Goal: Information Seeking & Learning: Learn about a topic

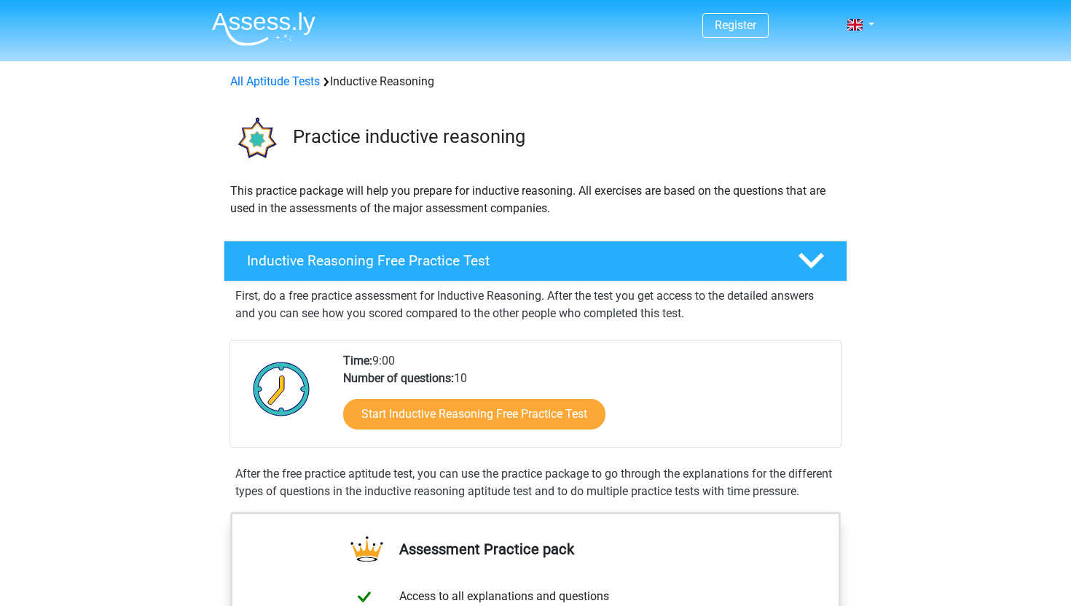
scroll to position [105, 0]
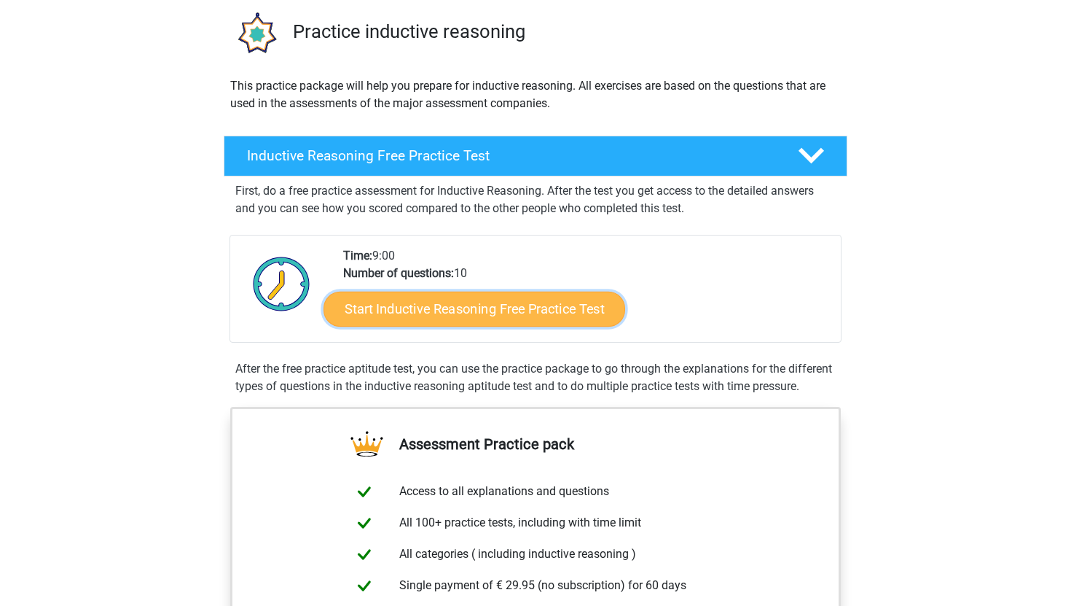
click at [395, 304] on link "Start Inductive Reasoning Free Practice Test" at bounding box center [475, 308] width 302 height 35
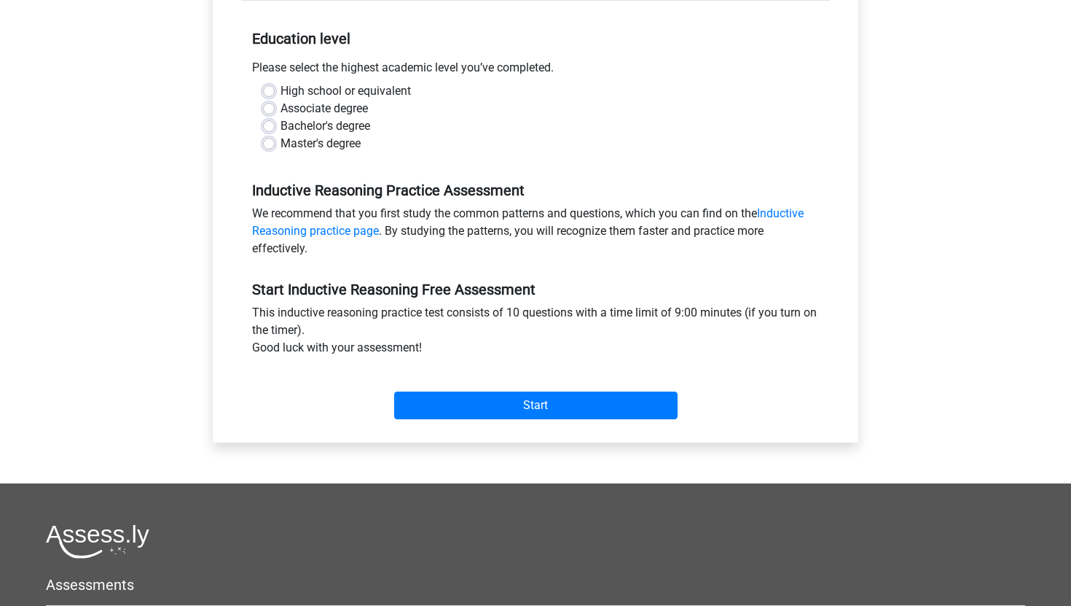
scroll to position [216, 0]
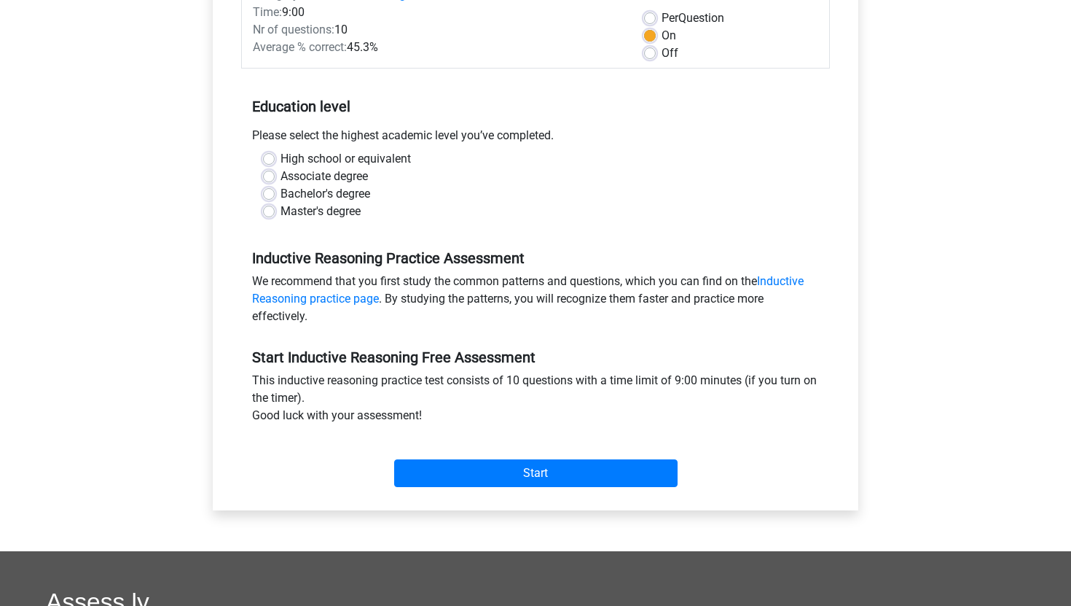
click at [281, 215] on label "Master's degree" at bounding box center [321, 211] width 80 height 17
click at [265, 215] on input "Master's degree" at bounding box center [269, 210] width 12 height 15
radio input "true"
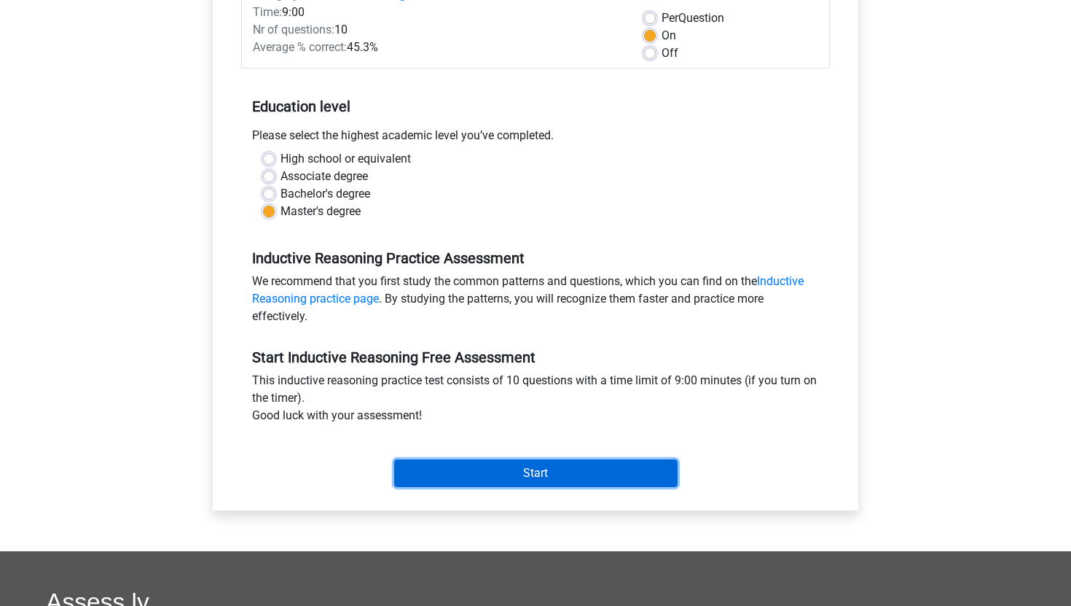
click at [503, 477] on input "Start" at bounding box center [535, 473] width 283 height 28
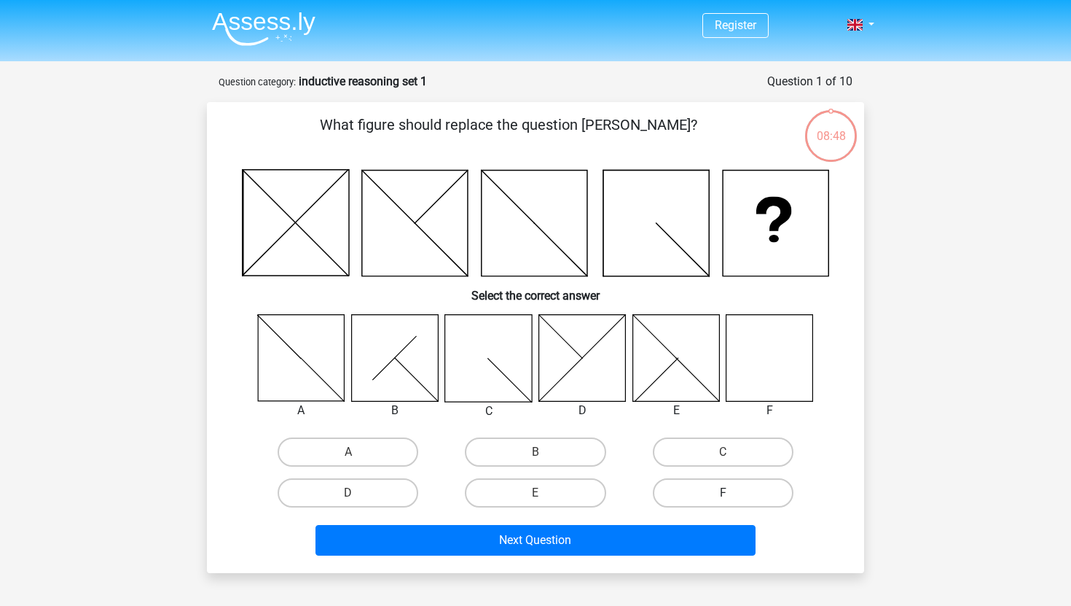
click at [699, 488] on label "F" at bounding box center [723, 492] width 141 height 29
click at [723, 493] on input "F" at bounding box center [727, 497] width 9 height 9
radio input "true"
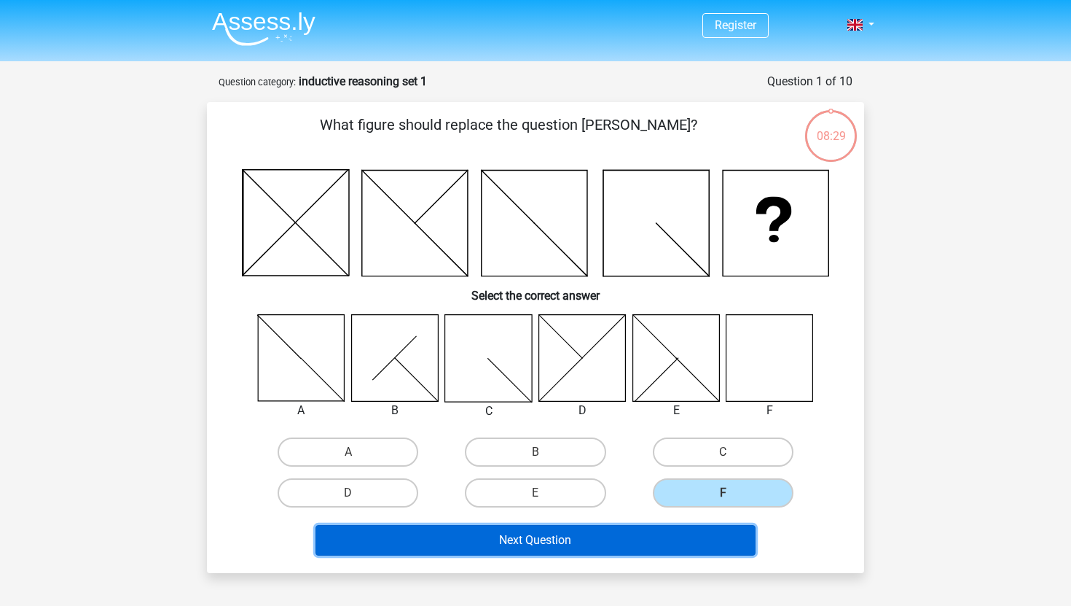
click at [566, 554] on button "Next Question" at bounding box center [536, 540] width 441 height 31
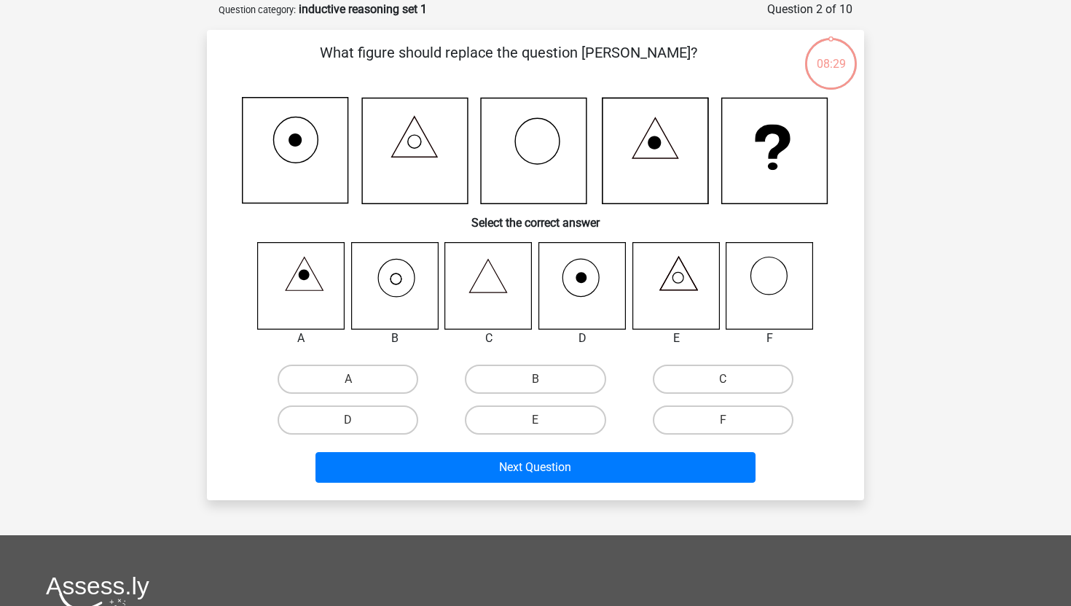
scroll to position [73, 0]
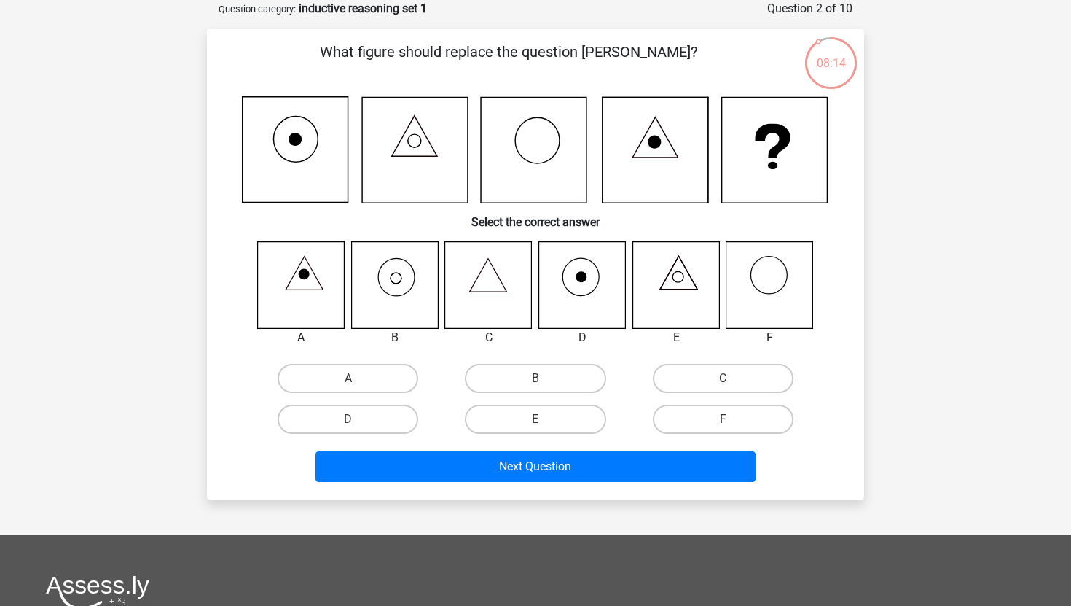
click at [395, 292] on icon at bounding box center [394, 284] width 87 height 87
click at [555, 388] on label "B" at bounding box center [535, 378] width 141 height 29
click at [545, 388] on input "B" at bounding box center [540, 382] width 9 height 9
radio input "true"
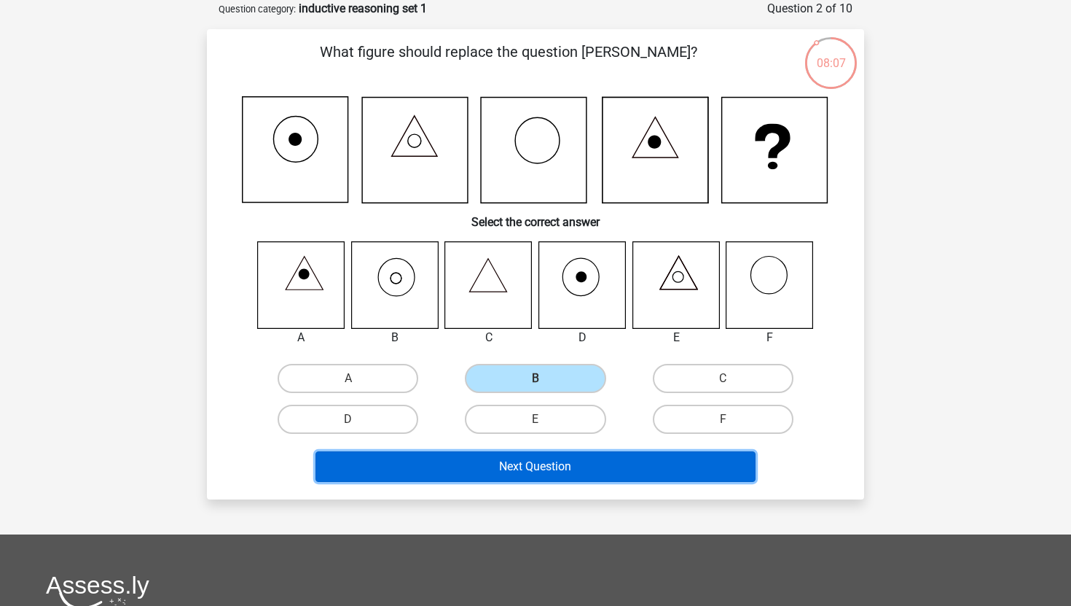
click at [540, 476] on button "Next Question" at bounding box center [536, 466] width 441 height 31
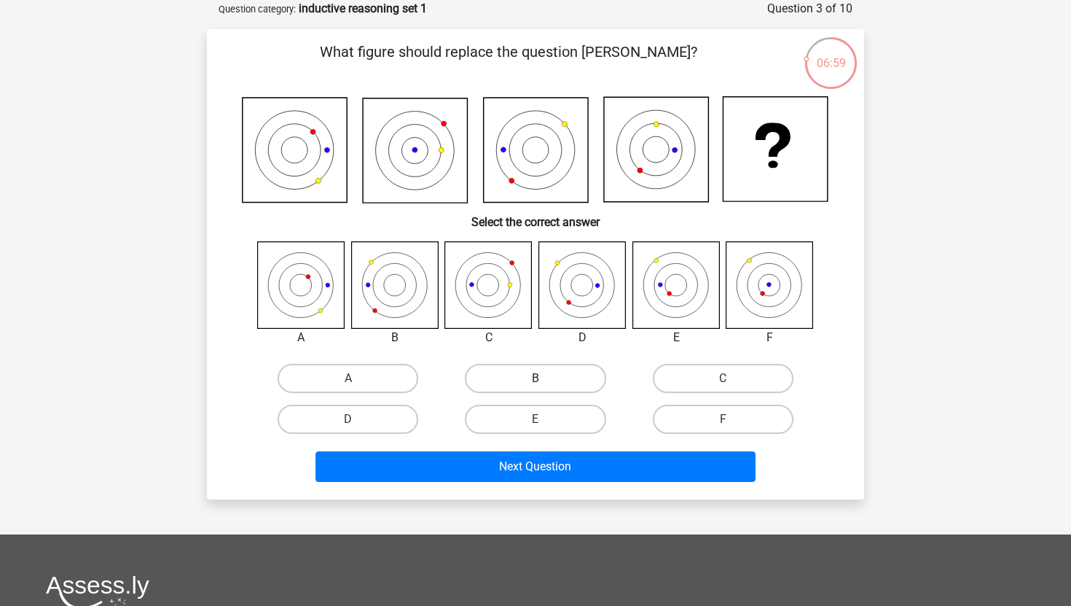
click at [520, 379] on label "B" at bounding box center [535, 378] width 141 height 29
click at [536, 379] on input "B" at bounding box center [540, 382] width 9 height 9
radio input "true"
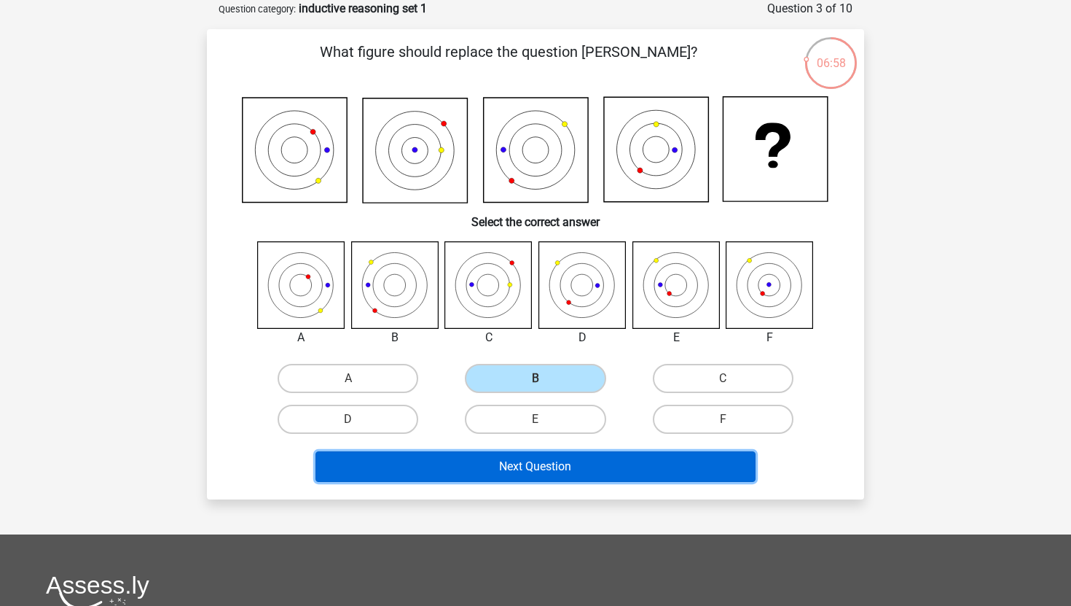
click at [537, 458] on button "Next Question" at bounding box center [536, 466] width 441 height 31
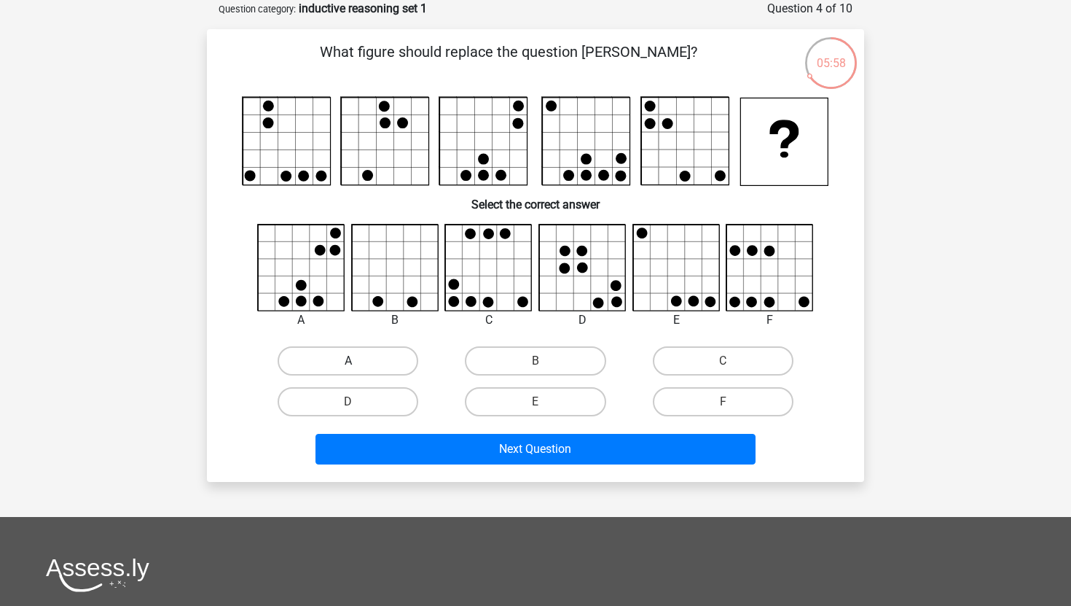
click at [345, 359] on label "A" at bounding box center [348, 360] width 141 height 29
click at [348, 361] on input "A" at bounding box center [352, 365] width 9 height 9
radio input "true"
click at [505, 476] on div "What figure should replace the question mark?" at bounding box center [535, 255] width 657 height 453
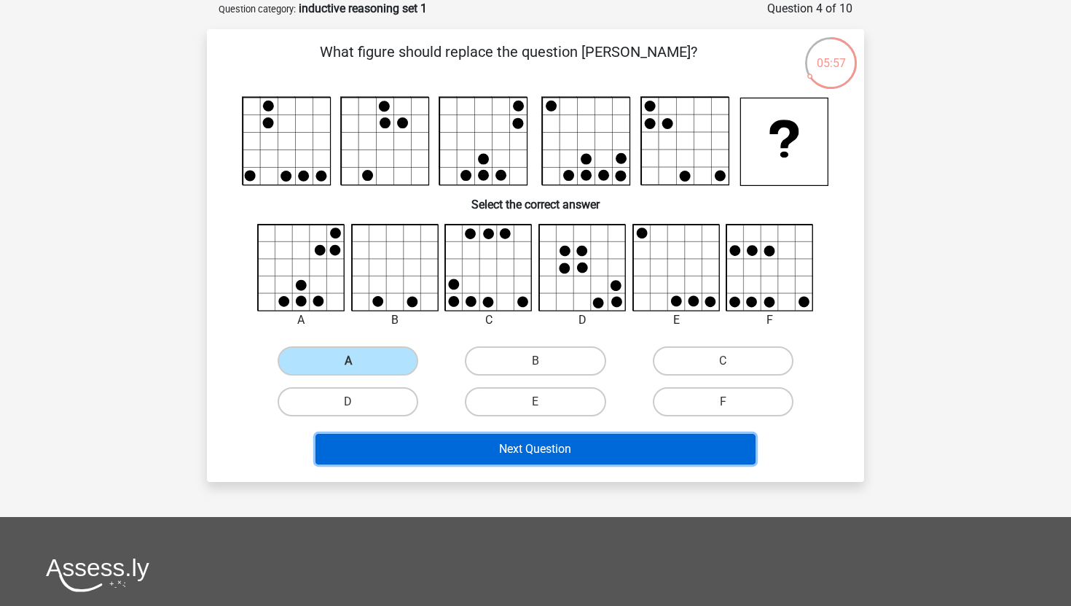
click at [505, 455] on button "Next Question" at bounding box center [536, 449] width 441 height 31
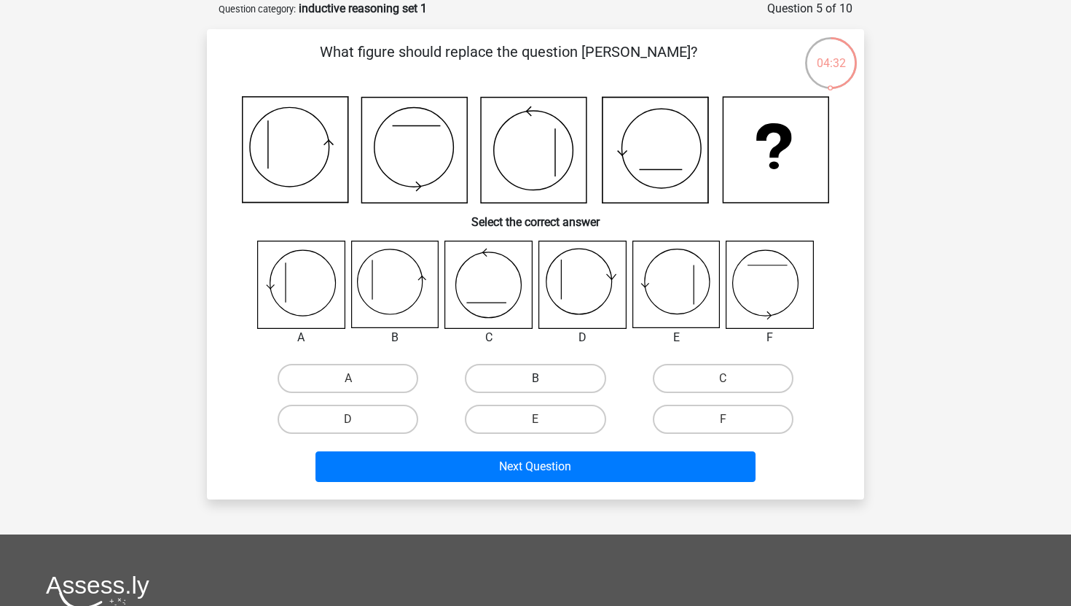
click at [549, 375] on label "B" at bounding box center [535, 378] width 141 height 29
click at [545, 378] on input "B" at bounding box center [540, 382] width 9 height 9
radio input "true"
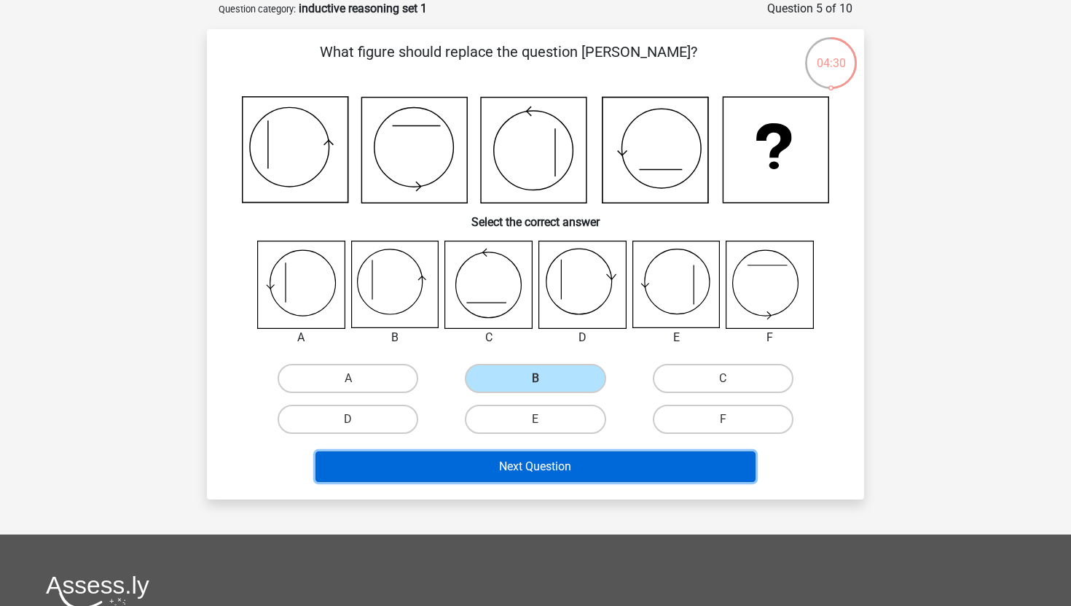
click at [546, 469] on button "Next Question" at bounding box center [536, 466] width 441 height 31
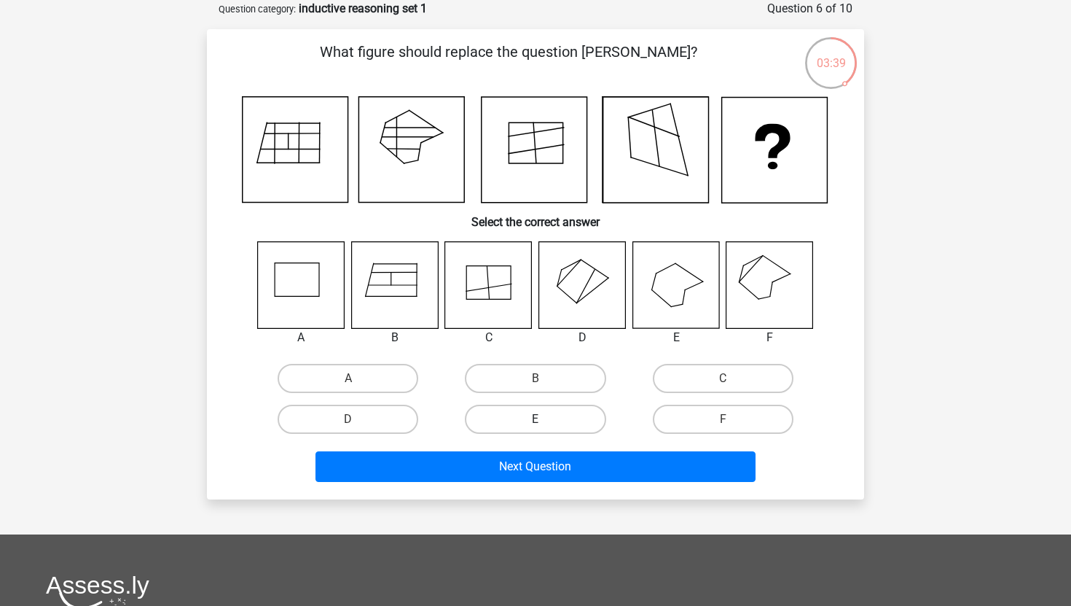
click at [565, 418] on label "E" at bounding box center [535, 418] width 141 height 29
click at [545, 419] on input "E" at bounding box center [540, 423] width 9 height 9
radio input "true"
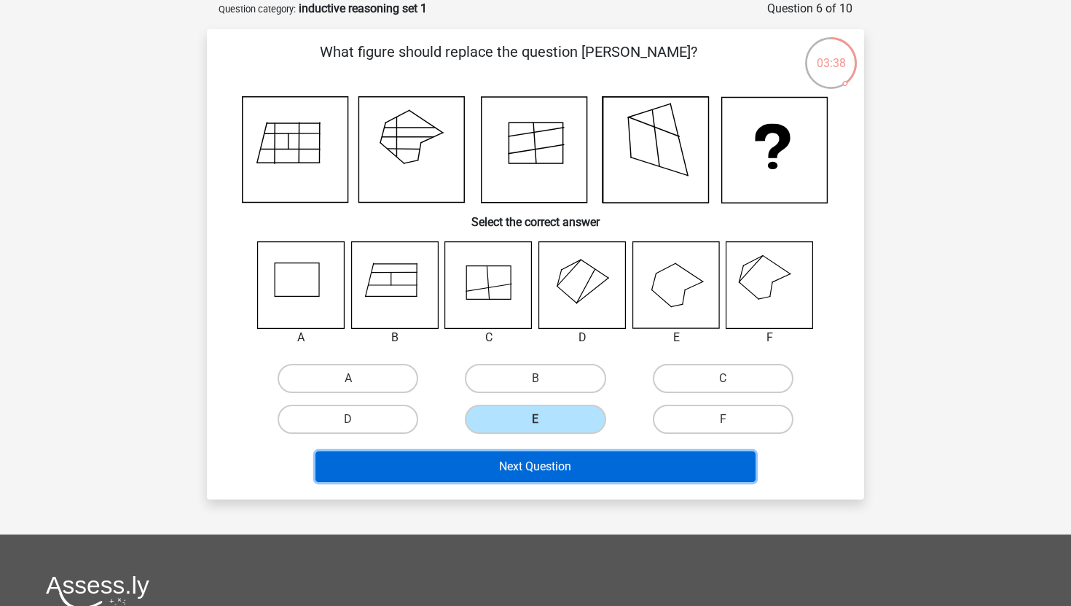
click at [571, 462] on button "Next Question" at bounding box center [536, 466] width 441 height 31
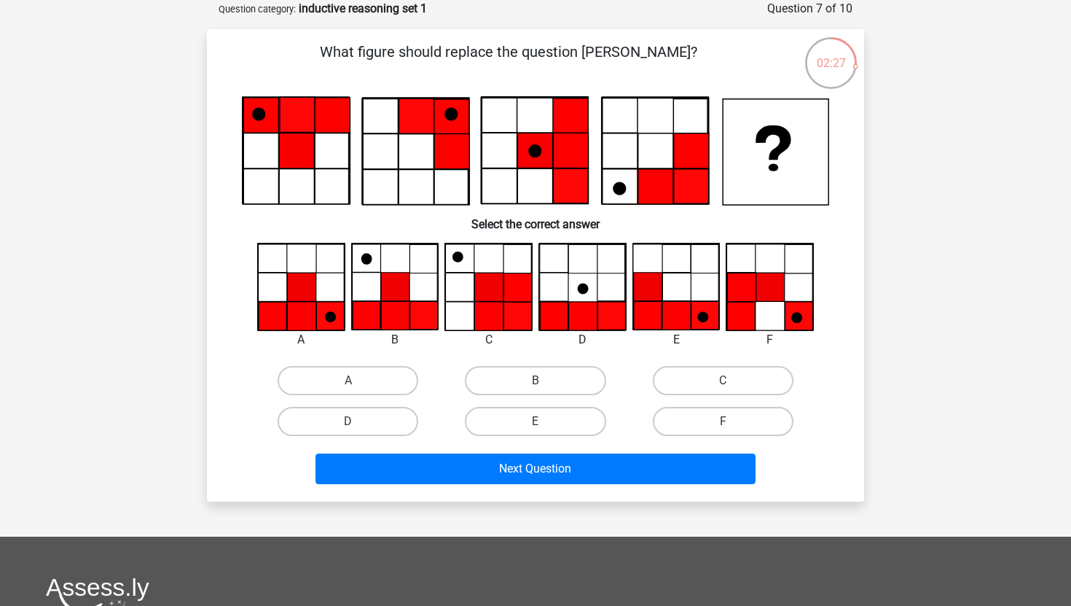
click at [356, 380] on input "A" at bounding box center [352, 384] width 9 height 9
radio input "true"
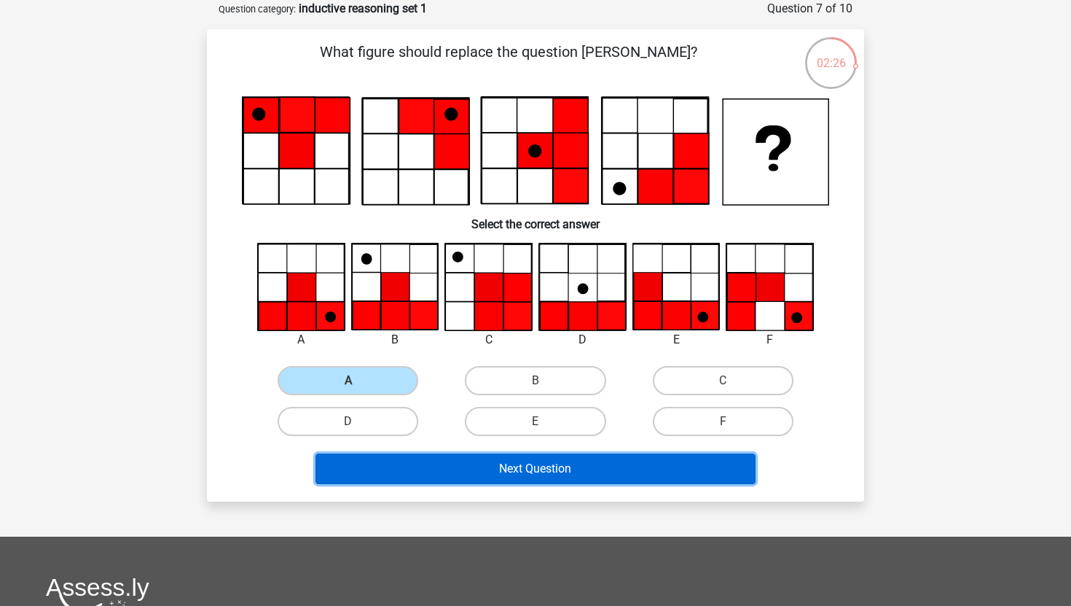
click at [523, 471] on button "Next Question" at bounding box center [536, 468] width 441 height 31
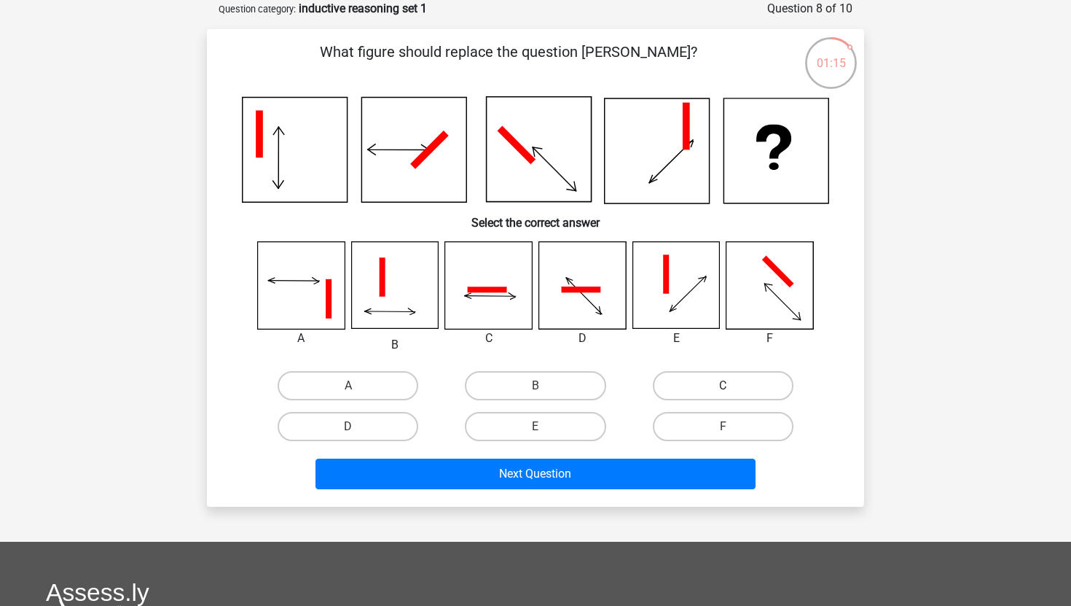
click at [691, 388] on label "C" at bounding box center [723, 385] width 141 height 29
click at [723, 388] on input "C" at bounding box center [727, 389] width 9 height 9
radio input "true"
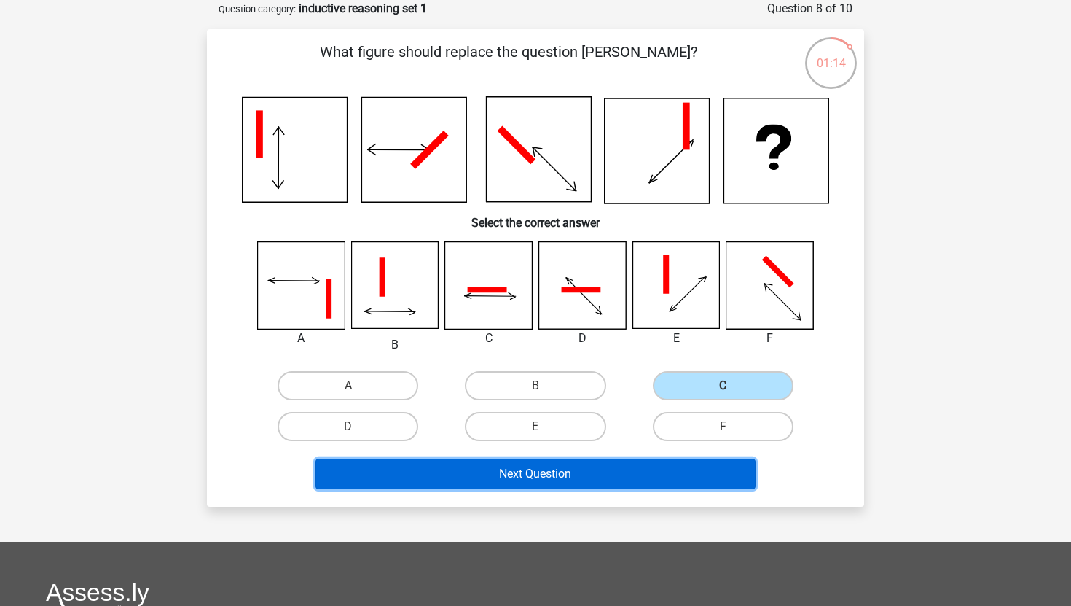
click at [586, 469] on button "Next Question" at bounding box center [536, 473] width 441 height 31
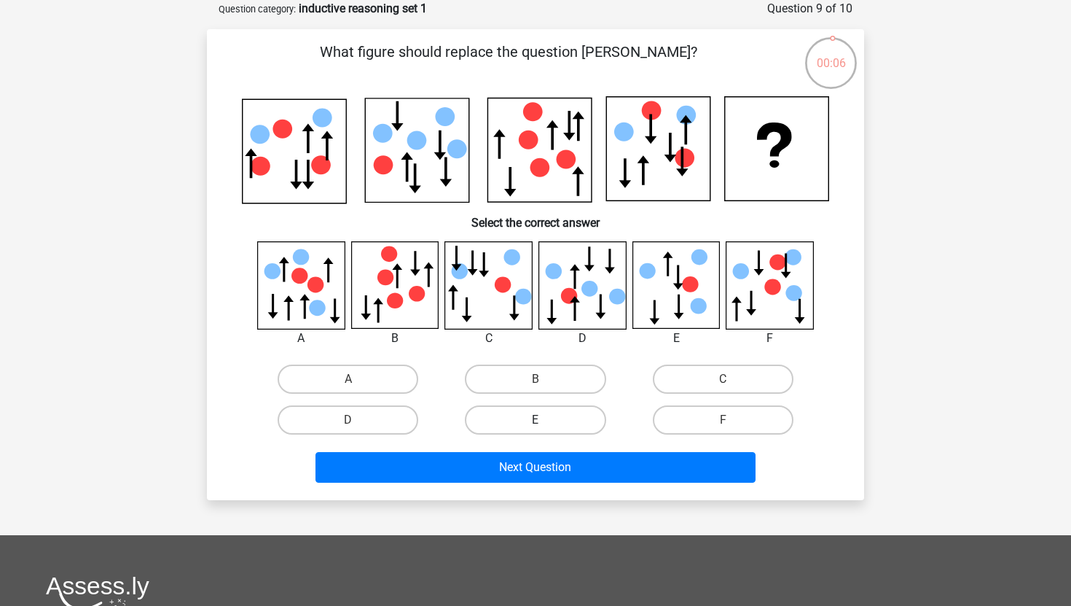
click at [568, 409] on label "E" at bounding box center [535, 419] width 141 height 29
click at [545, 420] on input "E" at bounding box center [540, 424] width 9 height 9
radio input "true"
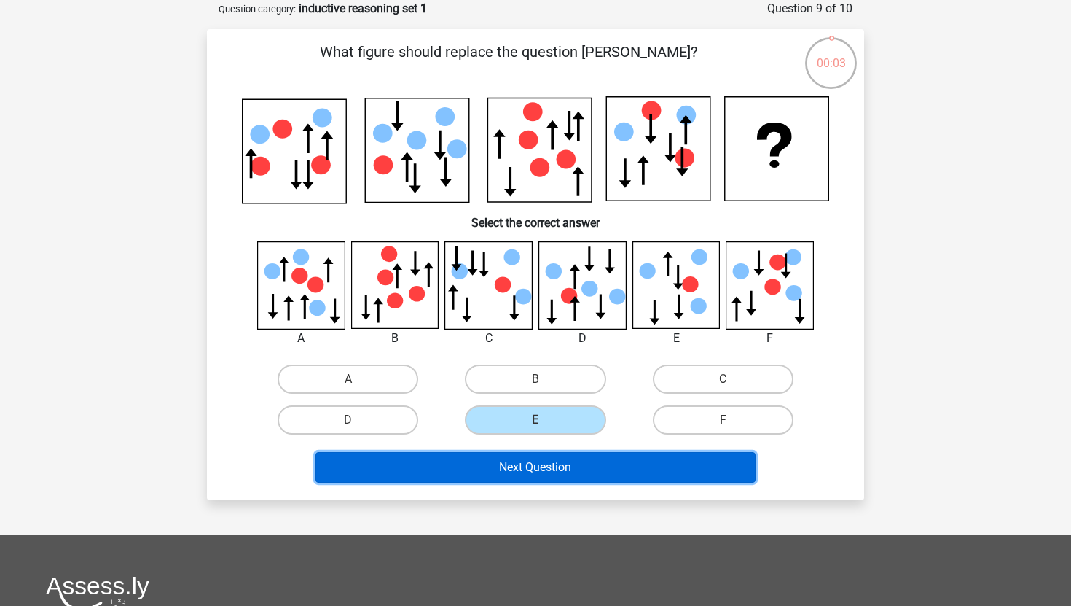
click at [563, 469] on button "Next Question" at bounding box center [536, 467] width 441 height 31
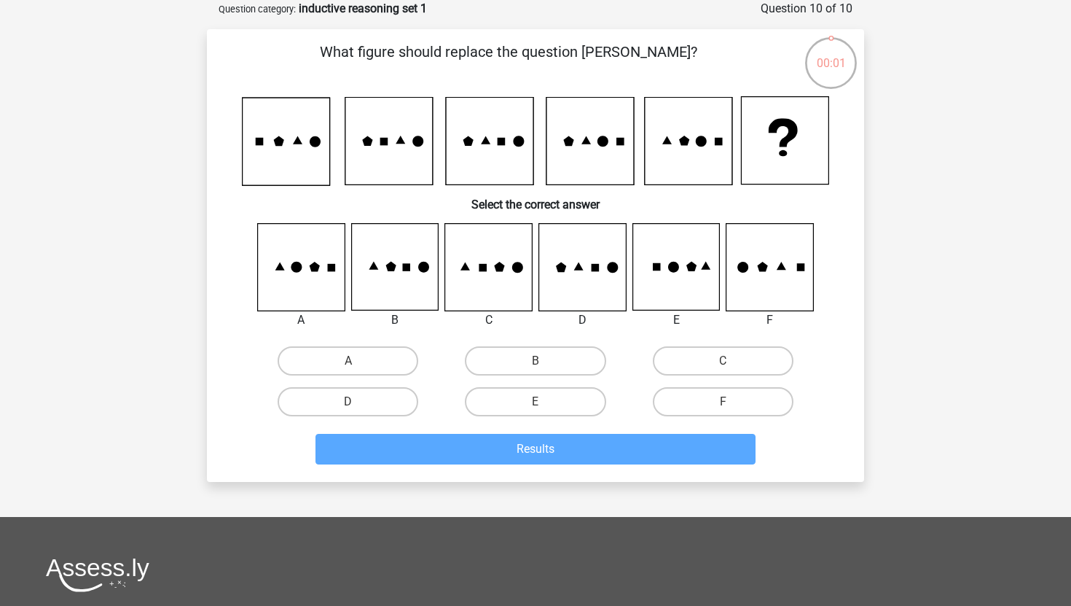
click at [538, 410] on input "E" at bounding box center [540, 406] width 9 height 9
radio input "true"
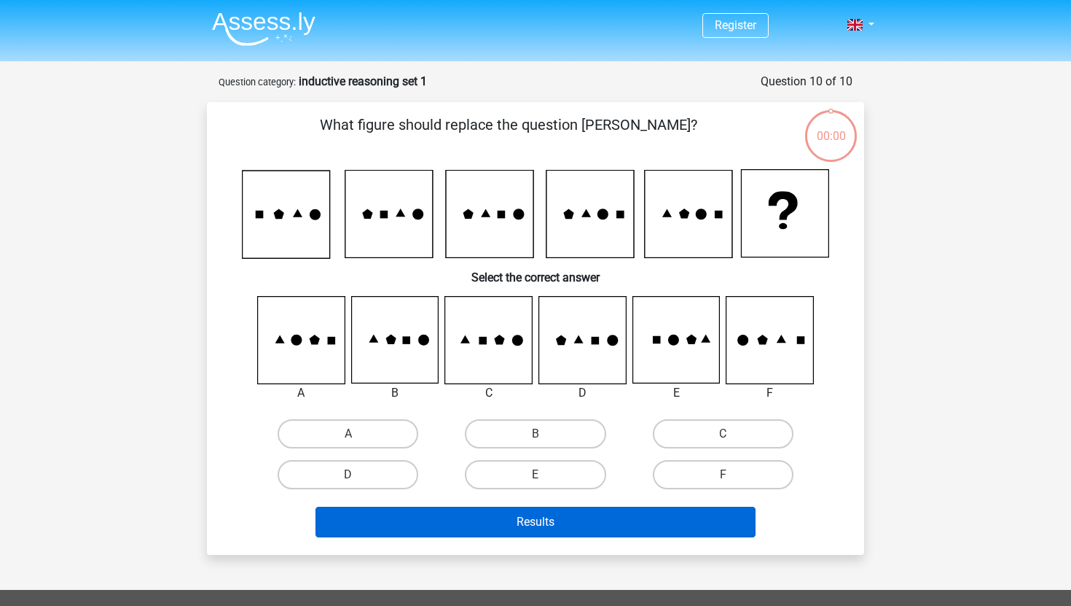
scroll to position [73, 0]
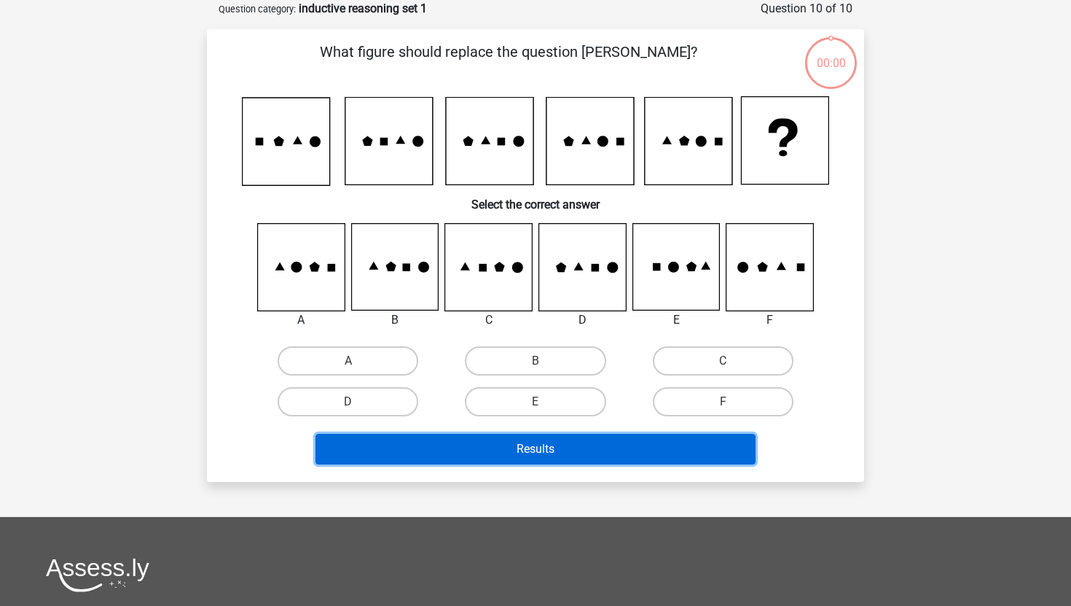
click at [543, 445] on button "Results" at bounding box center [536, 449] width 441 height 31
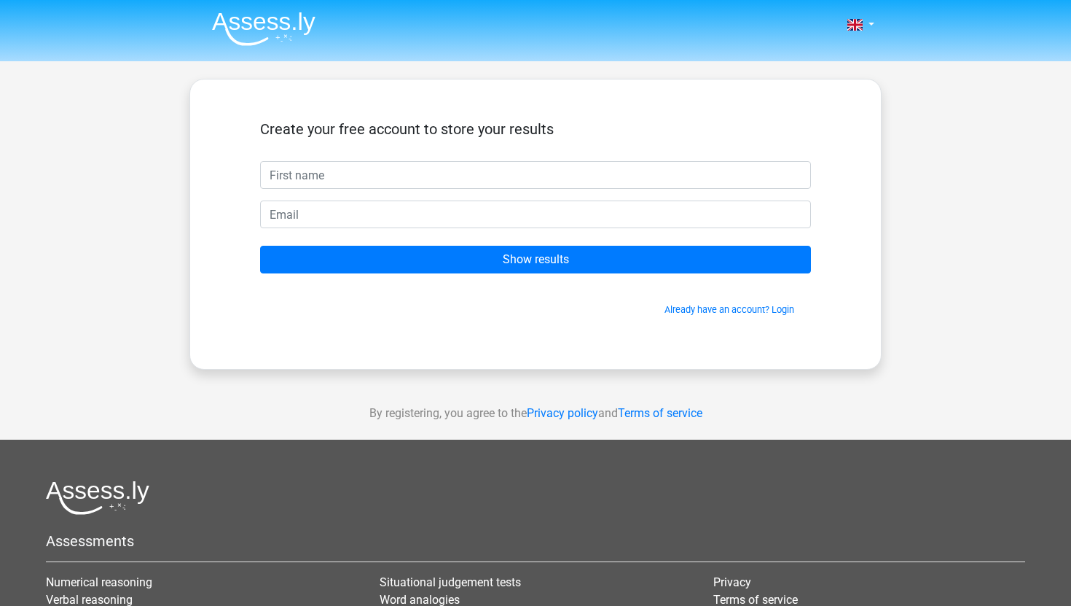
click at [444, 179] on input "text" at bounding box center [535, 175] width 551 height 28
type input "omnia"
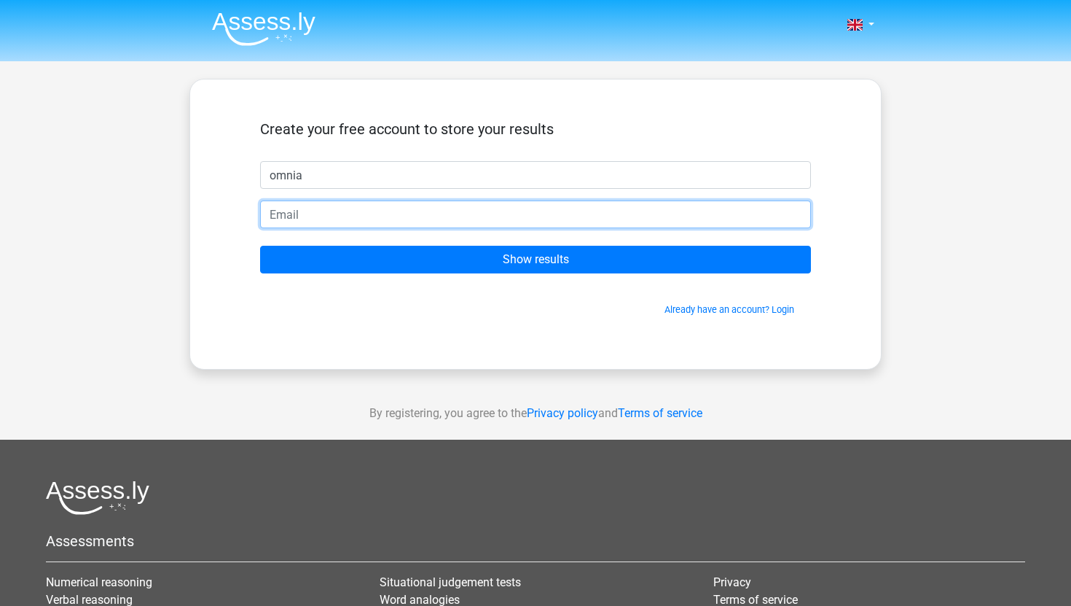
click at [412, 208] on input "email" at bounding box center [535, 214] width 551 height 28
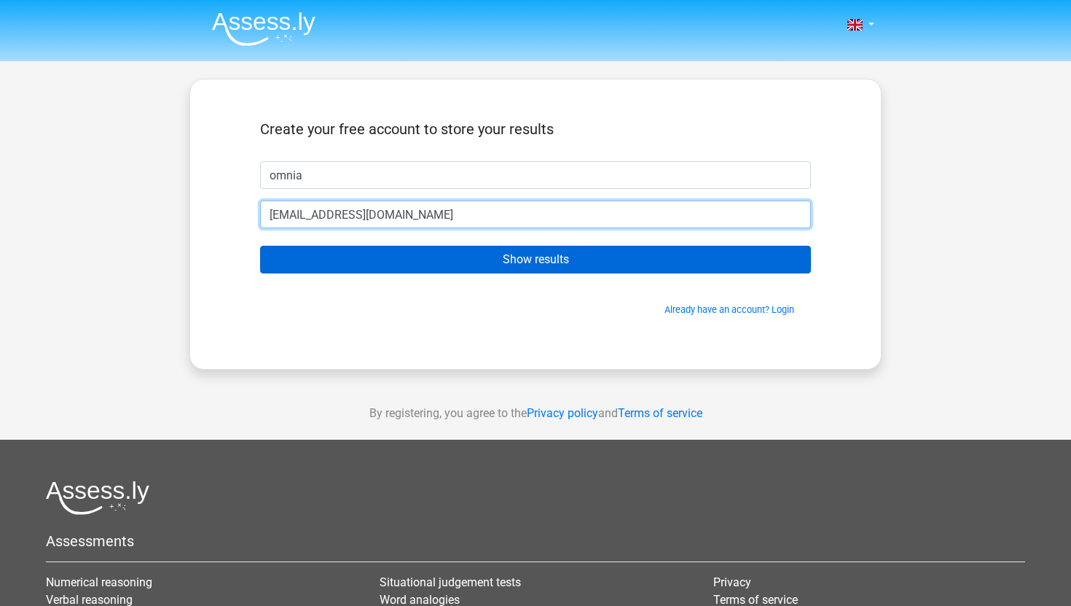
type input "[EMAIL_ADDRESS][DOMAIN_NAME]"
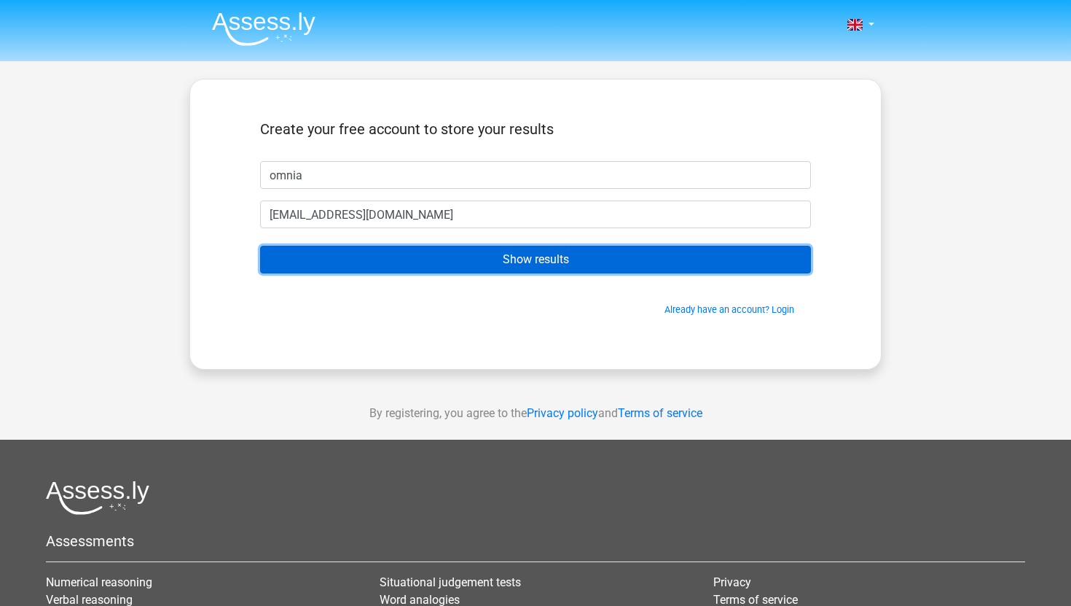
click at [463, 255] on input "Show results" at bounding box center [535, 260] width 551 height 28
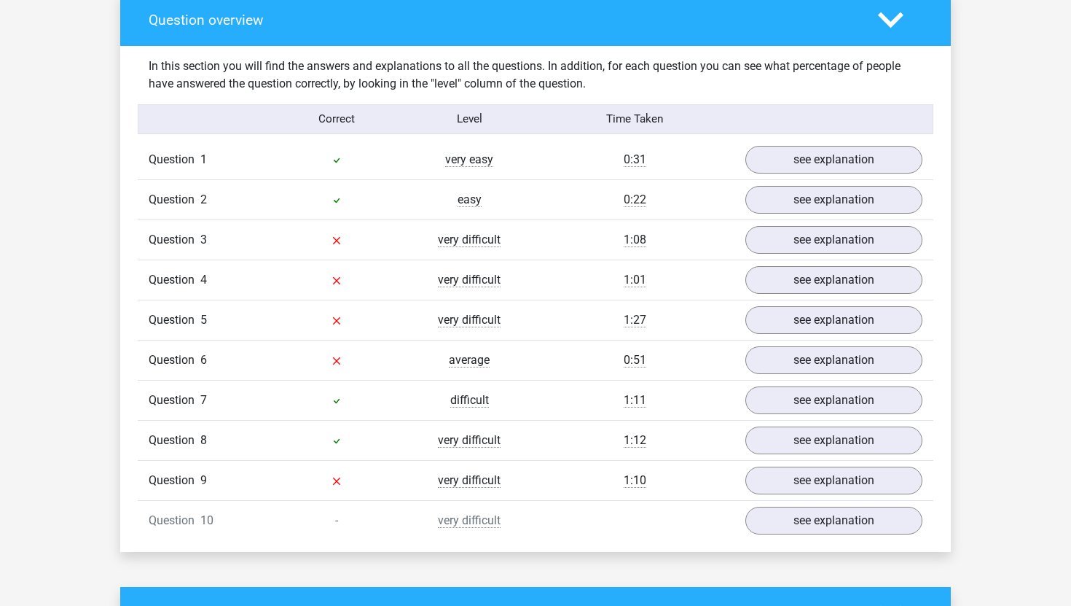
scroll to position [1088, 0]
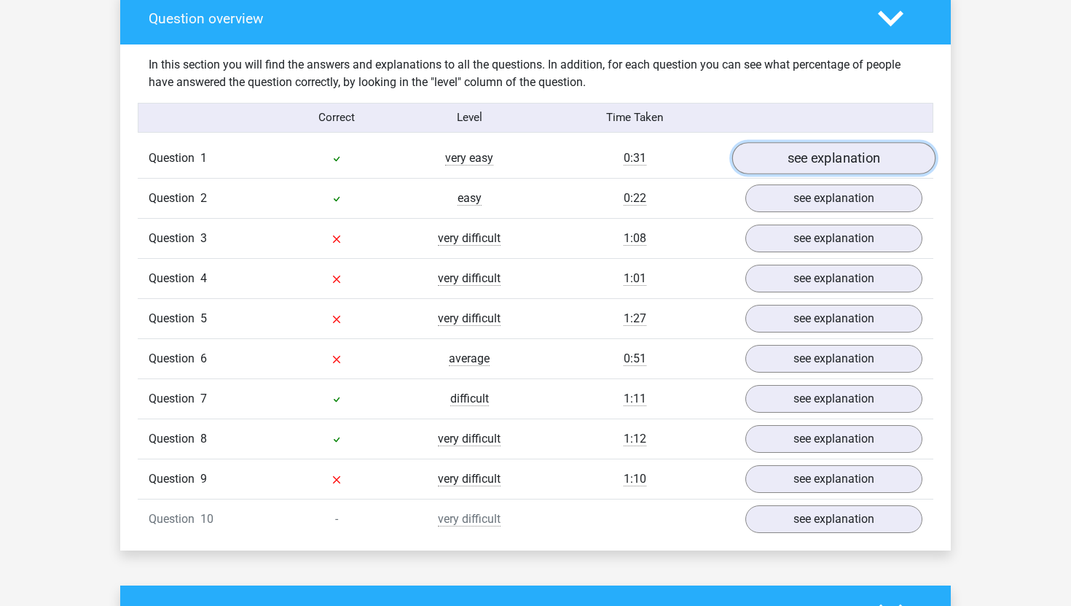
click at [863, 164] on link "see explanation" at bounding box center [833, 158] width 203 height 32
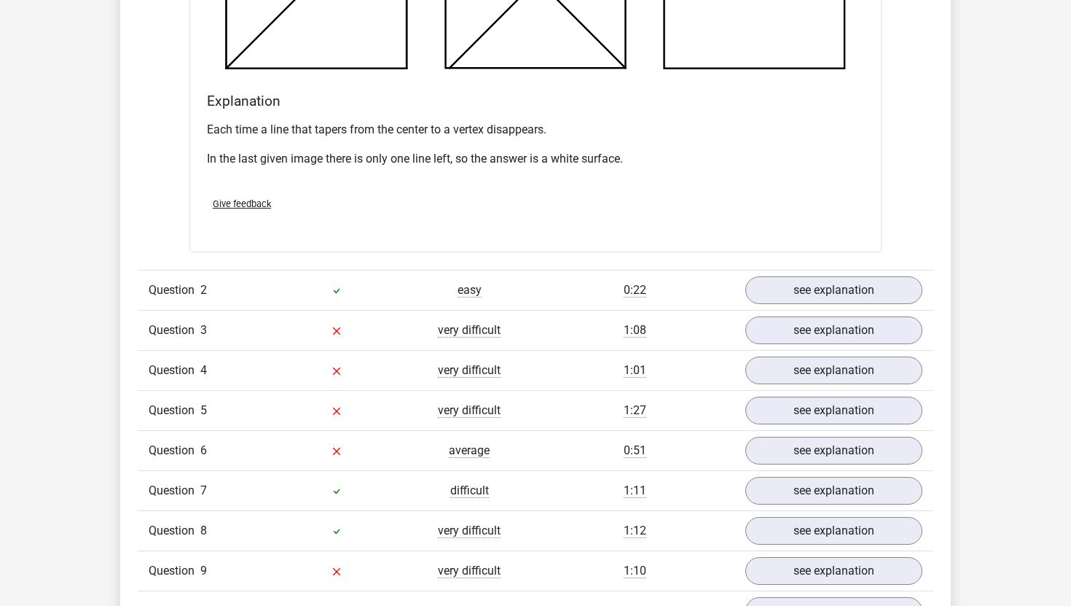
scroll to position [1854, 0]
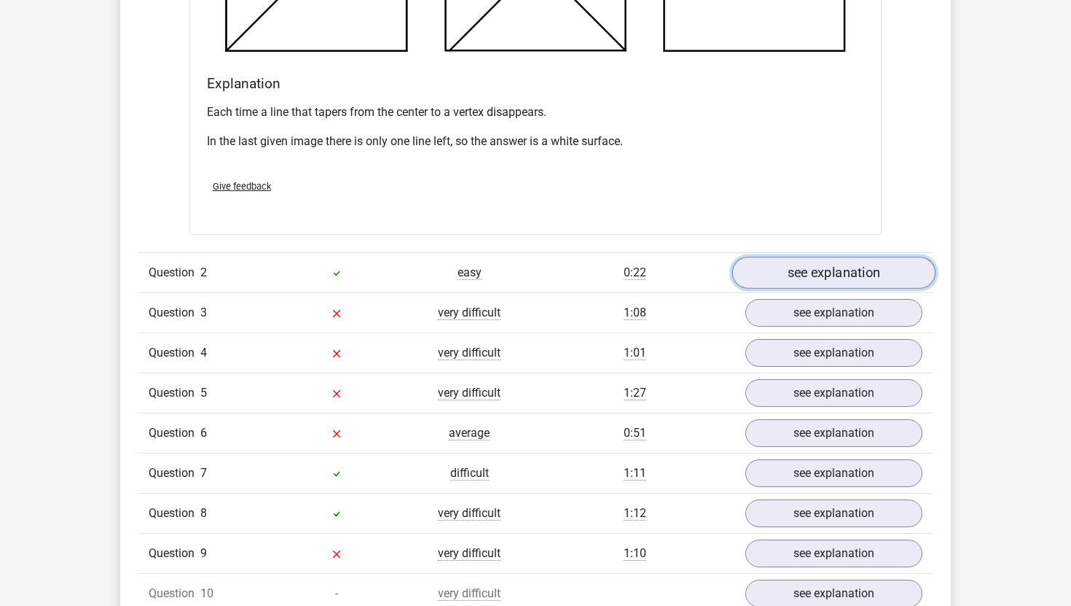
click at [819, 267] on link "see explanation" at bounding box center [833, 272] width 203 height 32
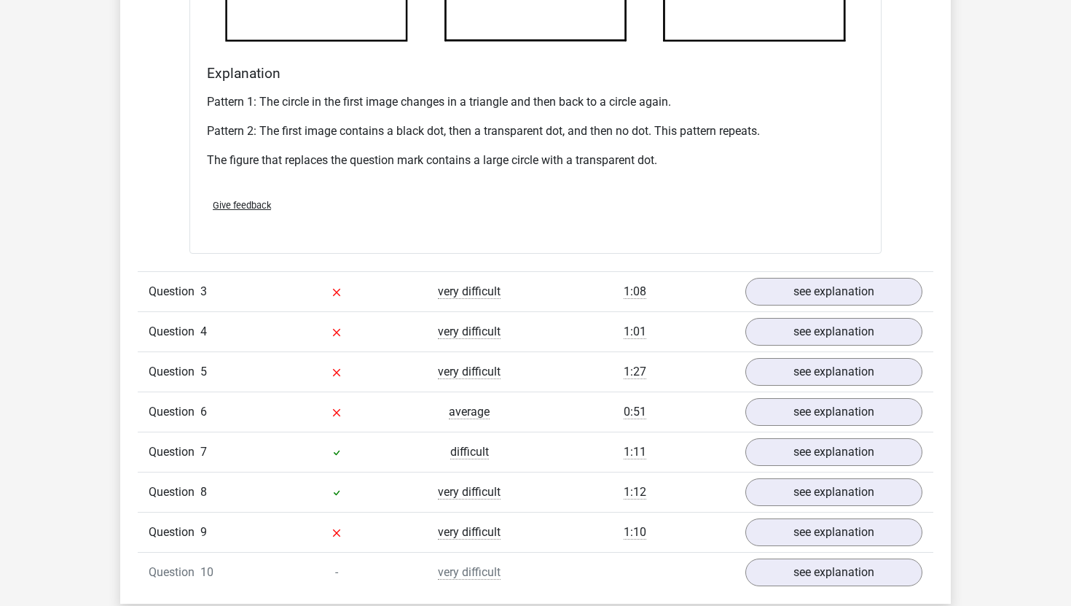
scroll to position [2748, 0]
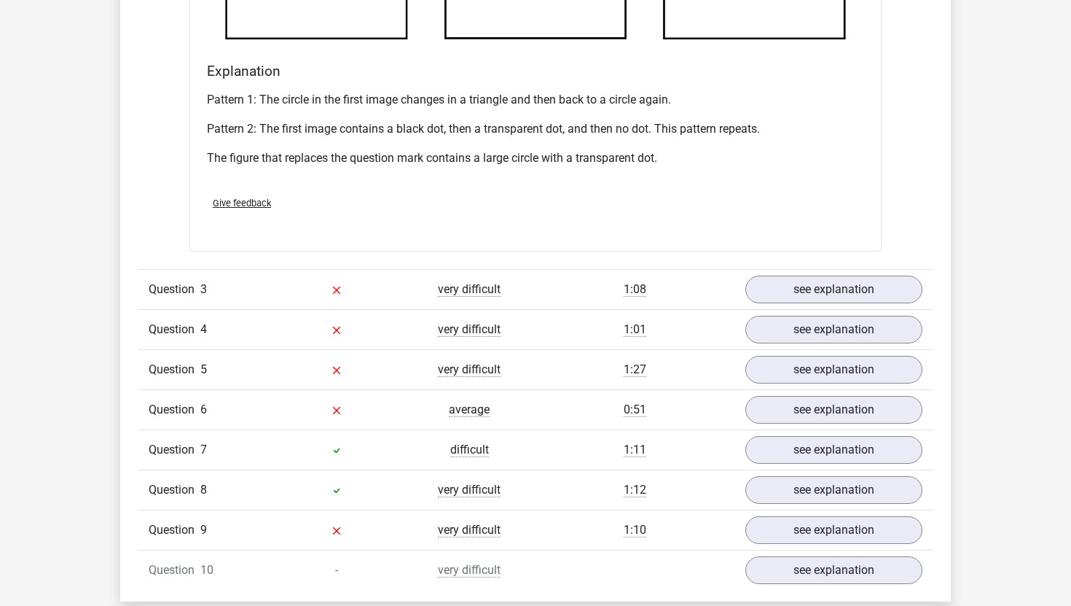
click at [812, 274] on div "Question 3 very difficult 1:08 see explanation" at bounding box center [536, 289] width 796 height 40
click at [812, 282] on link "see explanation" at bounding box center [833, 290] width 203 height 32
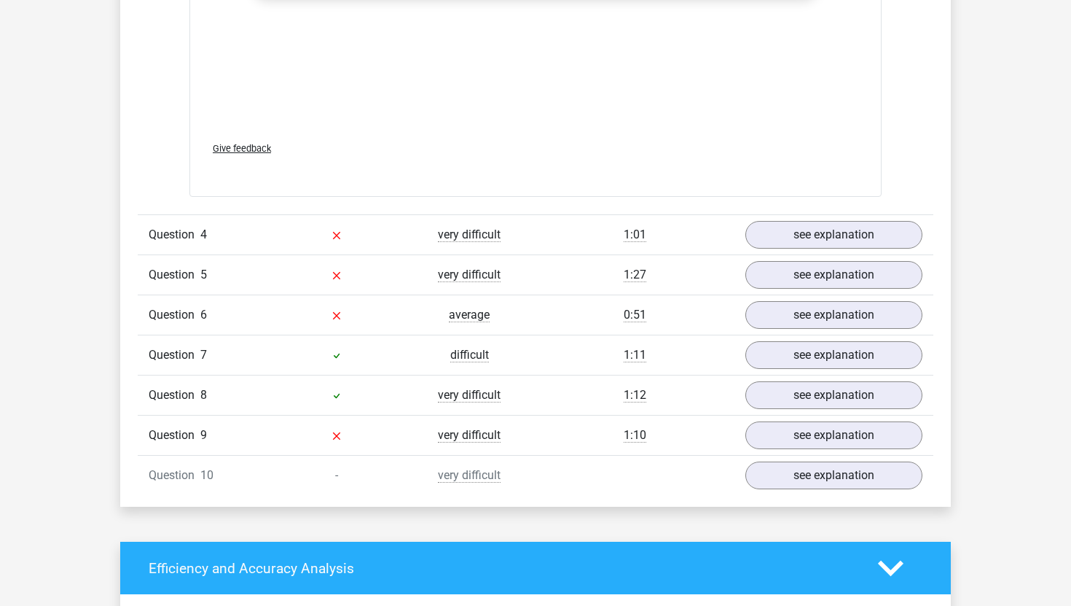
scroll to position [4063, 0]
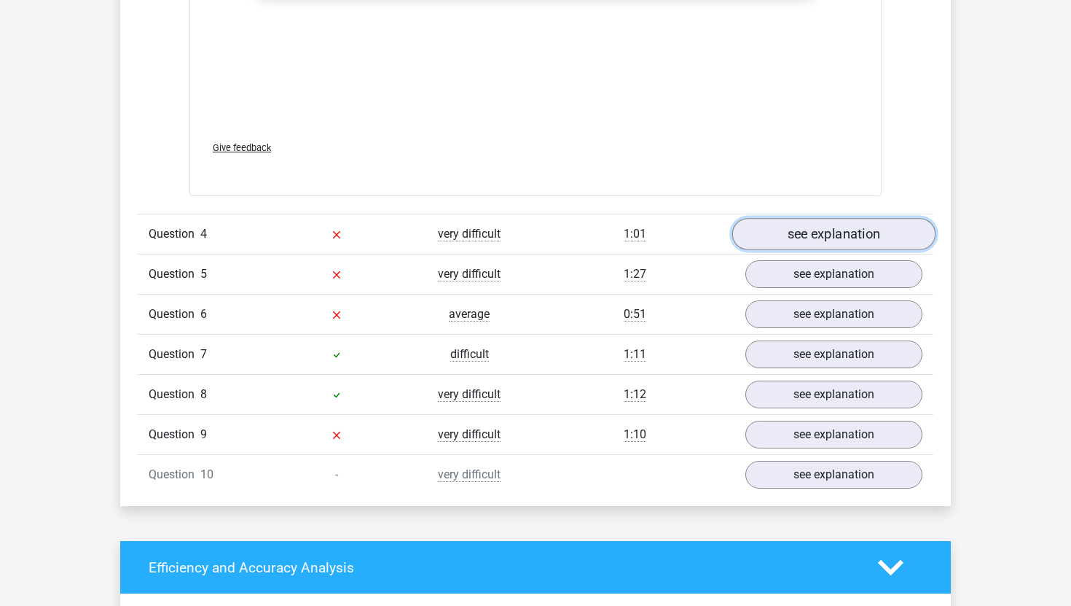
click at [818, 246] on link "see explanation" at bounding box center [833, 235] width 203 height 32
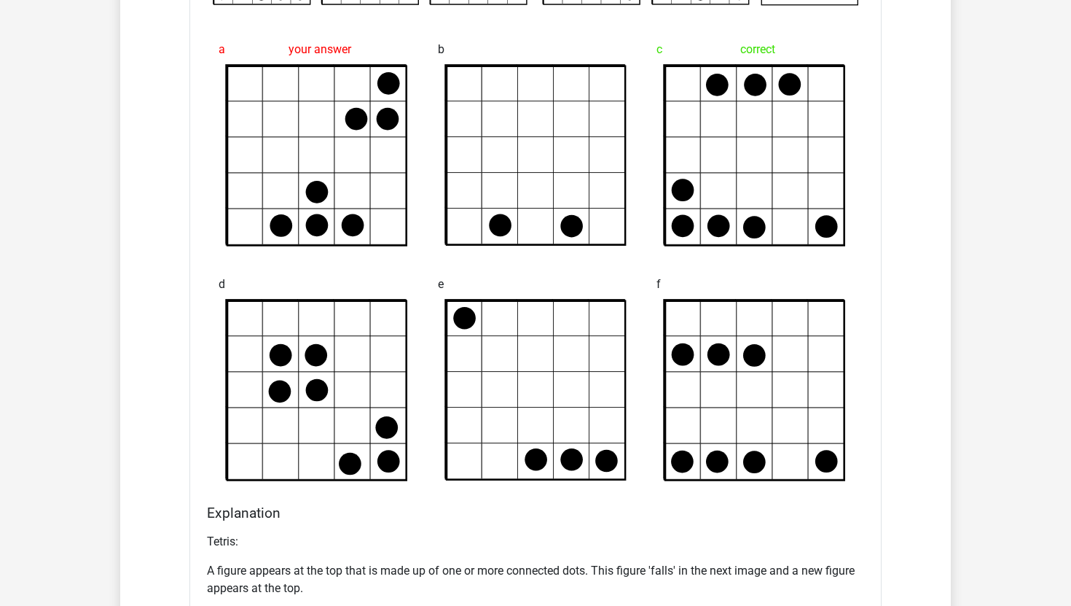
scroll to position [4527, 0]
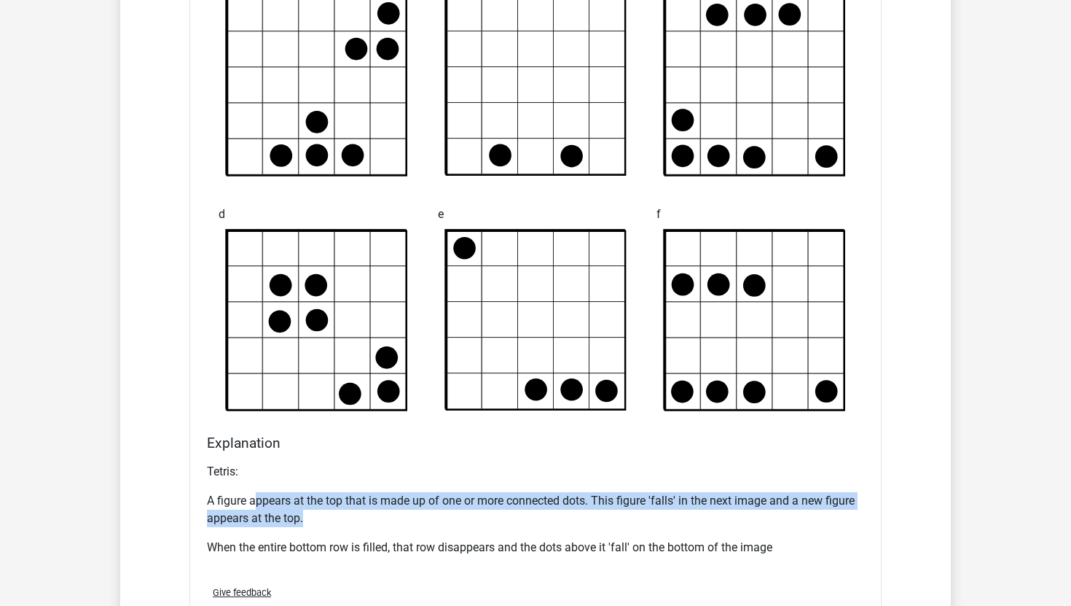
drag, startPoint x: 259, startPoint y: 504, endPoint x: 445, endPoint y: 509, distance: 186.6
click at [445, 509] on p "A figure appears at the top that is made up of one or more connected dots. This…" at bounding box center [535, 509] width 657 height 35
click at [431, 520] on p "A figure appears at the top that is made up of one or more connected dots. This…" at bounding box center [535, 509] width 657 height 35
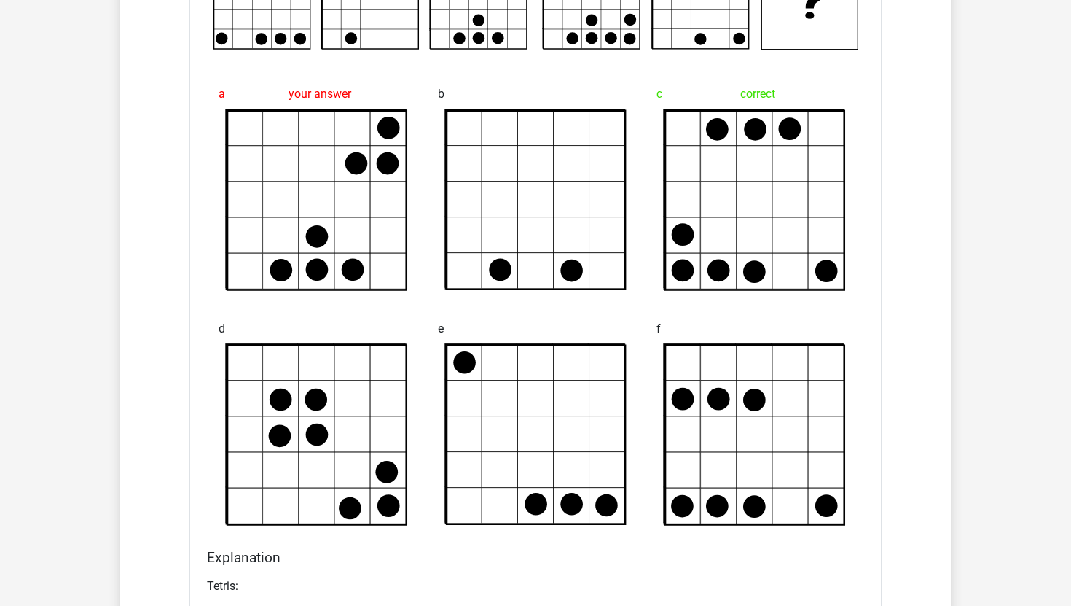
scroll to position [4892, 0]
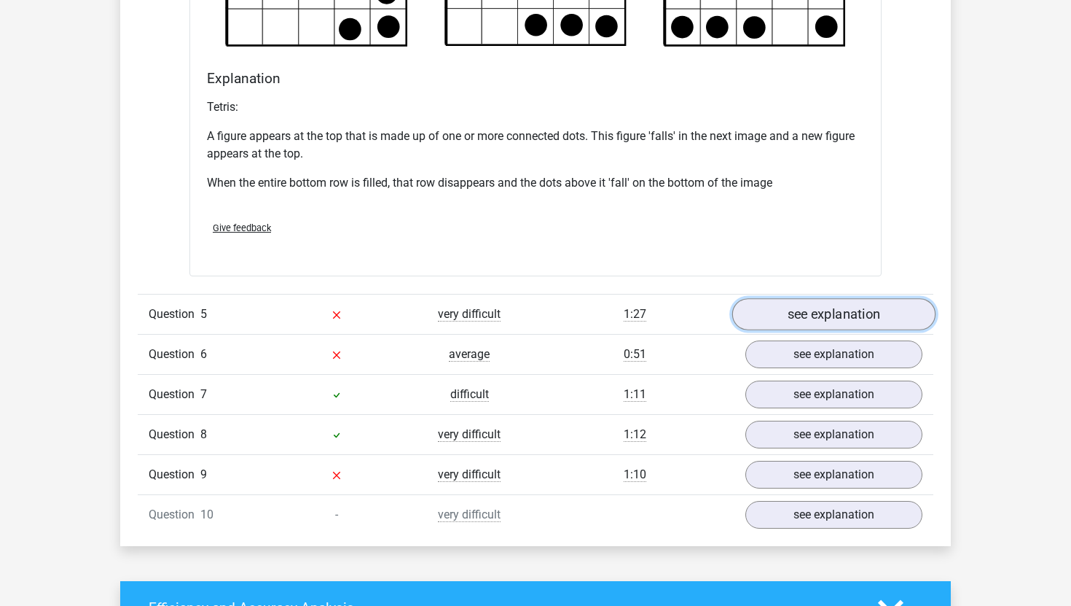
click at [802, 310] on link "see explanation" at bounding box center [833, 314] width 203 height 32
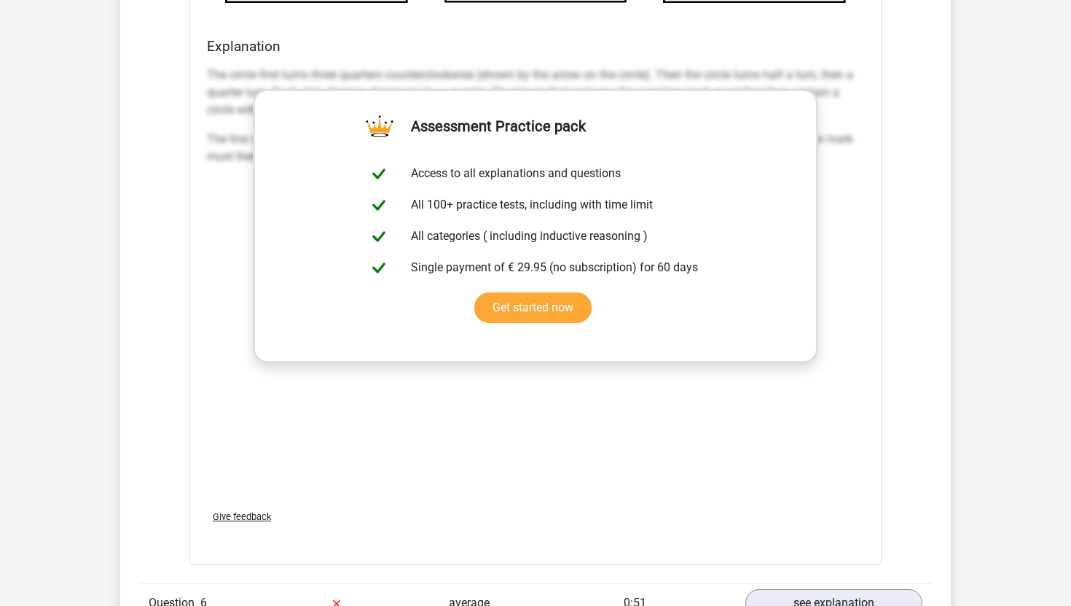
scroll to position [6100, 0]
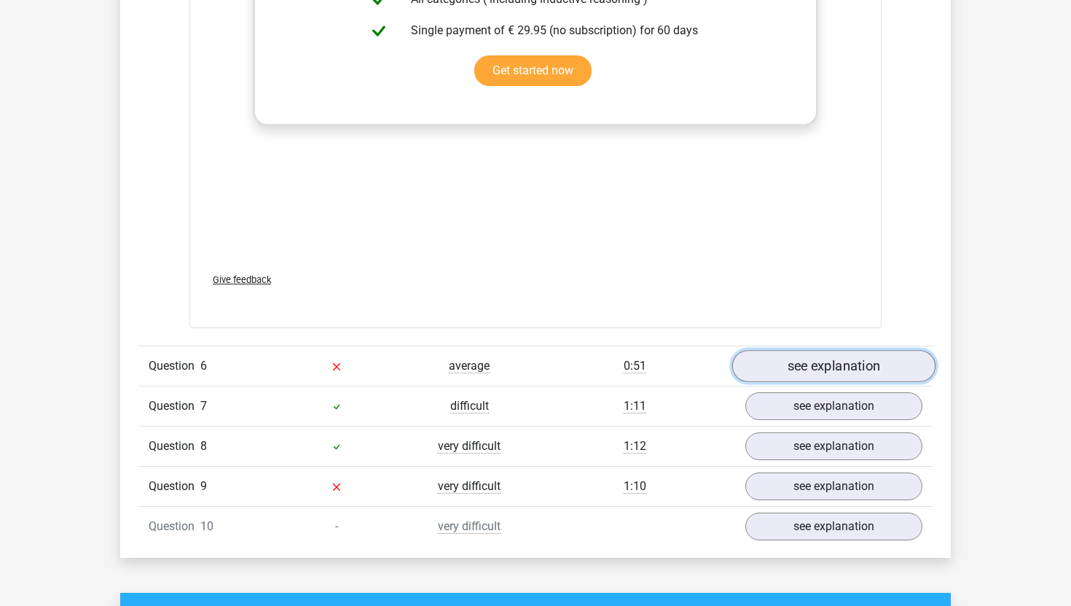
click at [807, 359] on link "see explanation" at bounding box center [833, 366] width 203 height 32
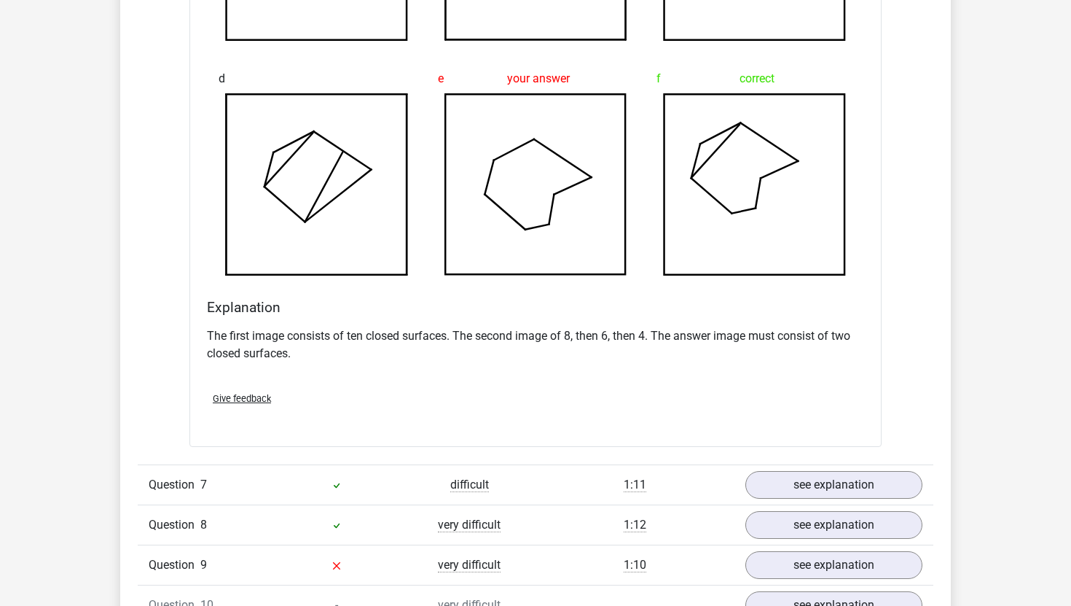
scroll to position [7007, 0]
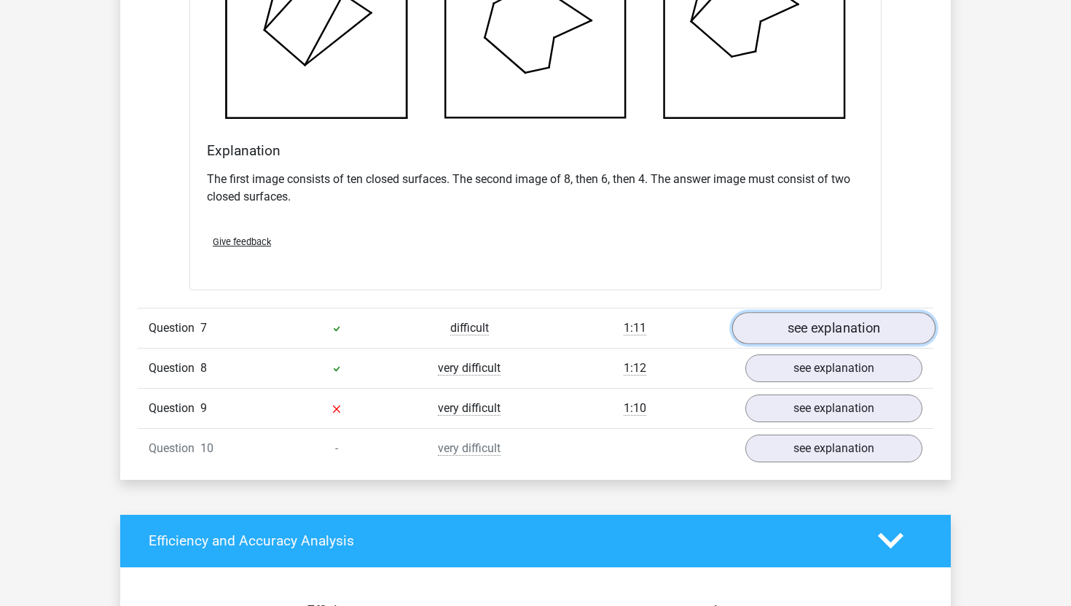
click at [857, 339] on link "see explanation" at bounding box center [833, 328] width 203 height 32
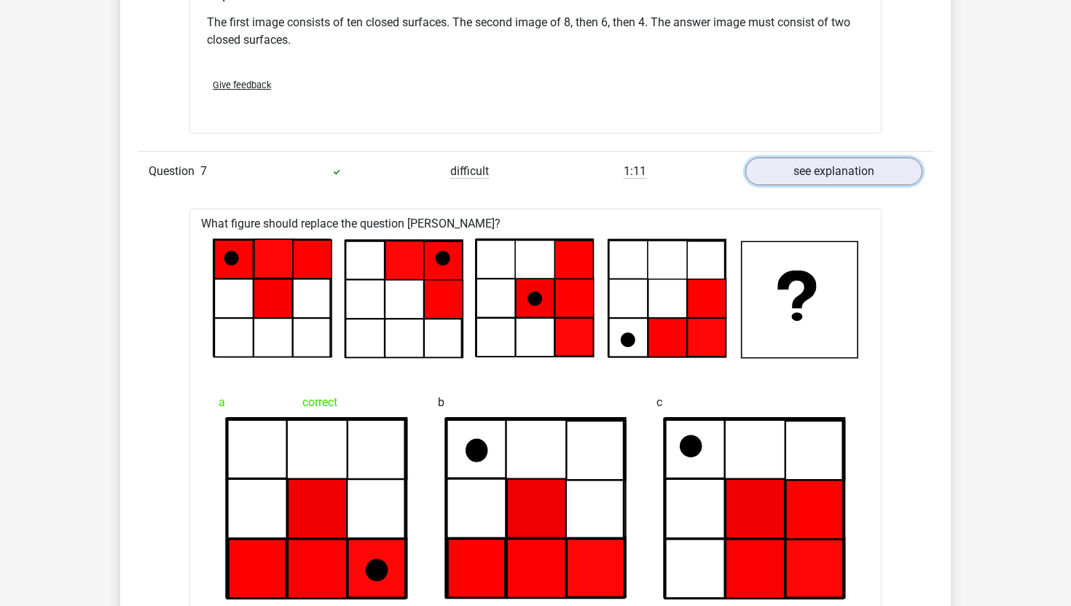
scroll to position [7168, 0]
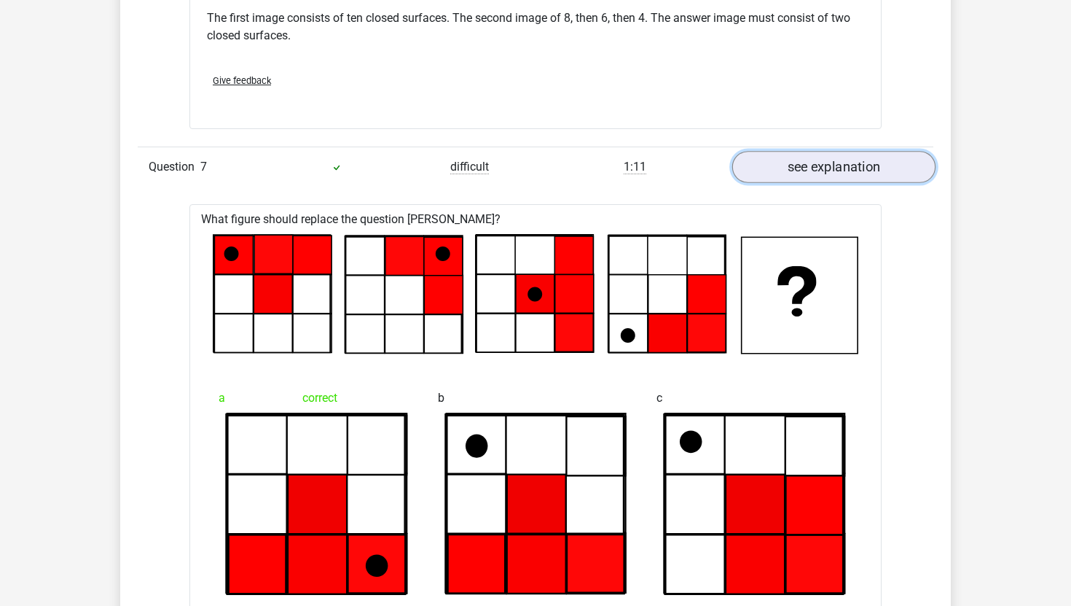
click at [799, 168] on link "see explanation" at bounding box center [833, 167] width 203 height 32
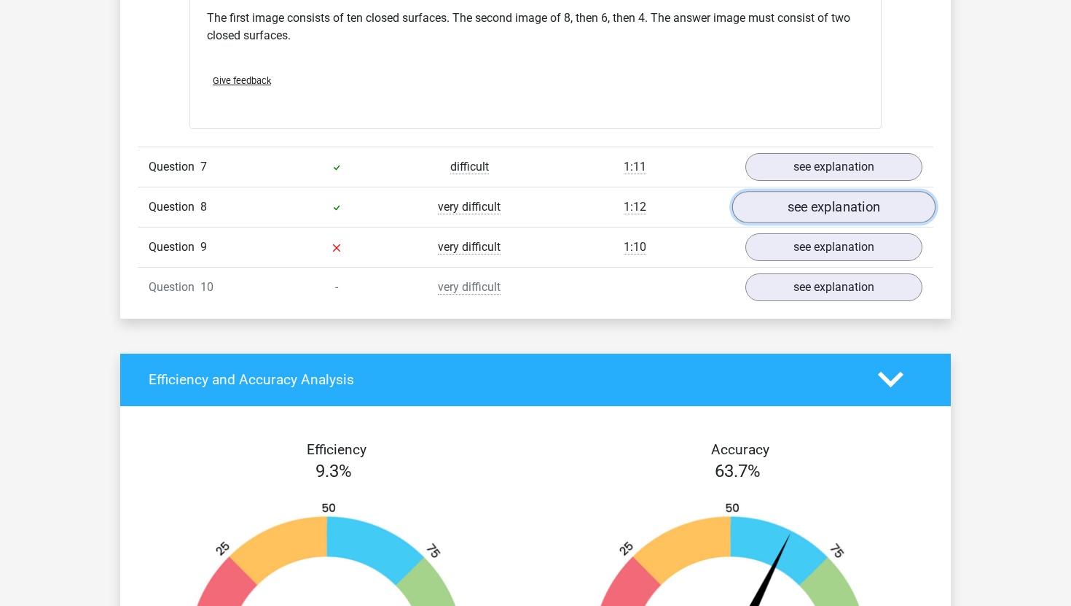
click at [815, 217] on link "see explanation" at bounding box center [833, 207] width 203 height 32
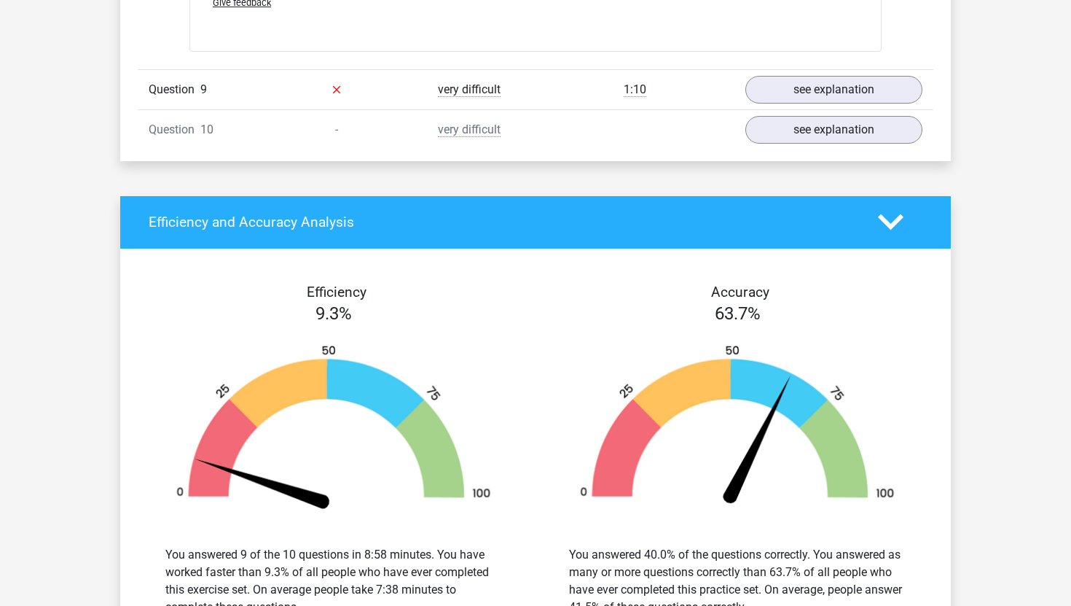
scroll to position [8213, 0]
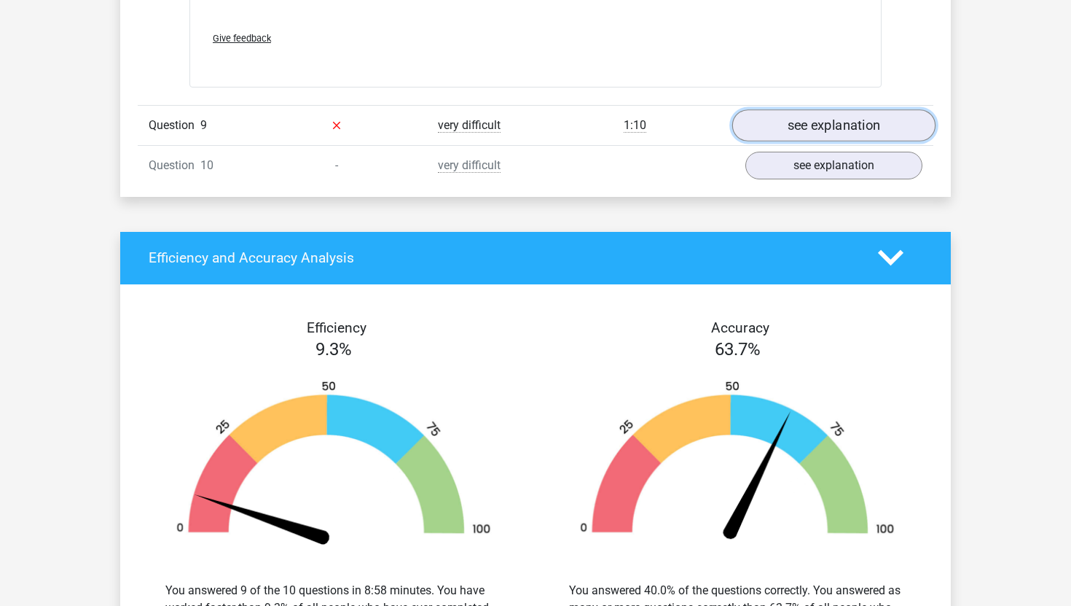
click at [790, 121] on link "see explanation" at bounding box center [833, 125] width 203 height 32
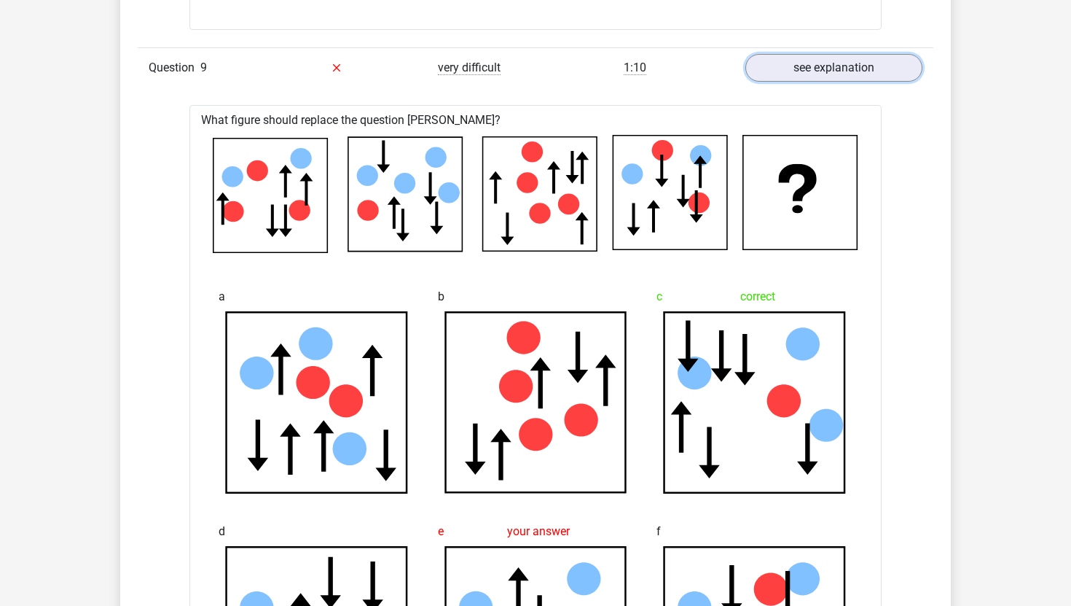
scroll to position [8270, 0]
click at [829, 73] on link "see explanation" at bounding box center [833, 68] width 203 height 32
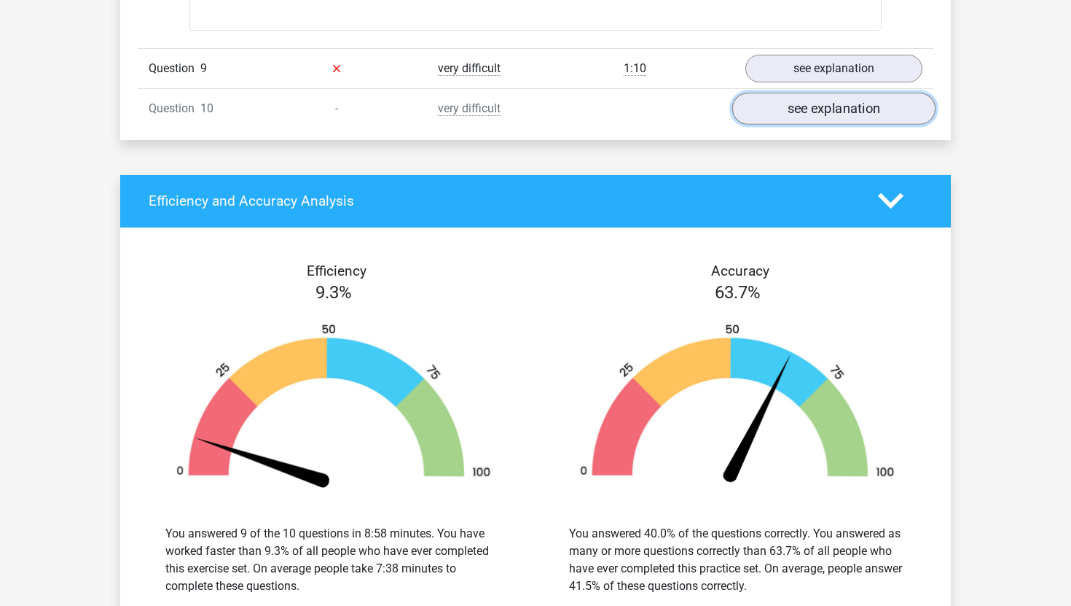
click at [837, 103] on link "see explanation" at bounding box center [833, 109] width 203 height 32
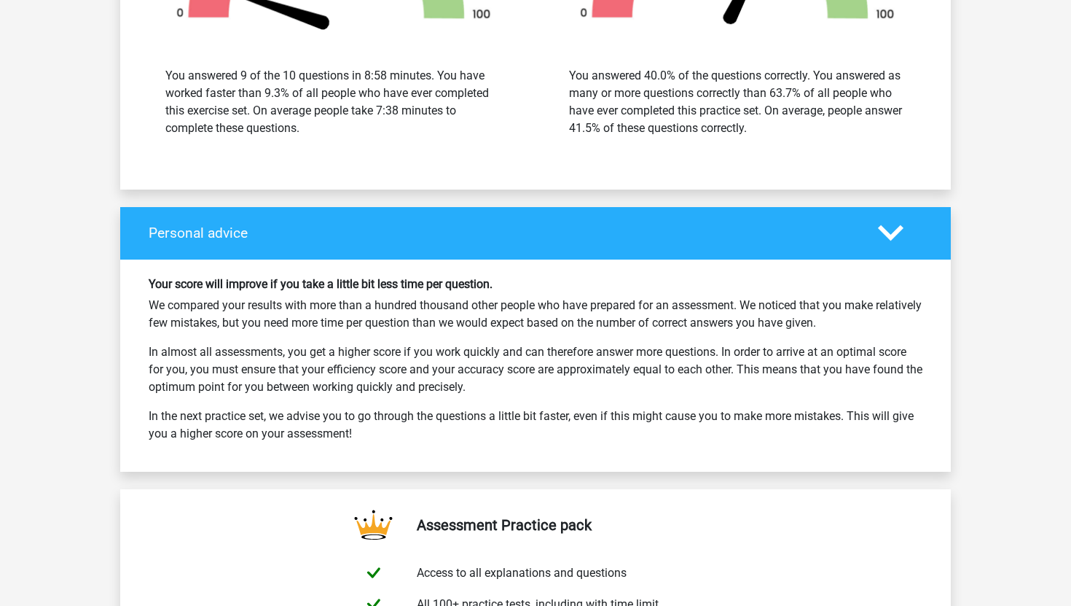
scroll to position [10156, 0]
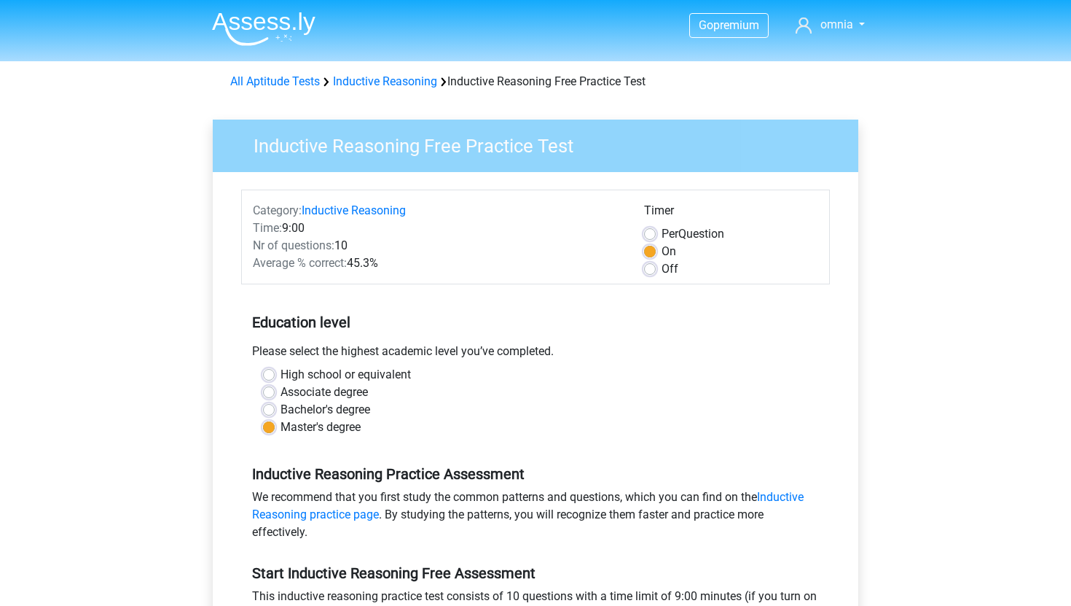
scroll to position [216, 0]
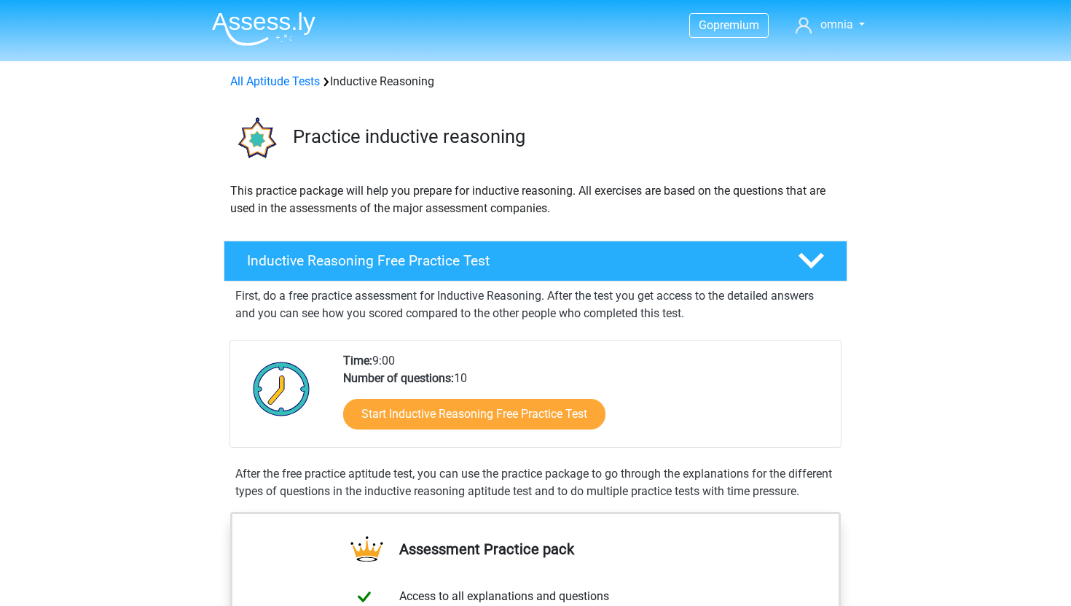
scroll to position [105, 0]
